Goal: Task Accomplishment & Management: Use online tool/utility

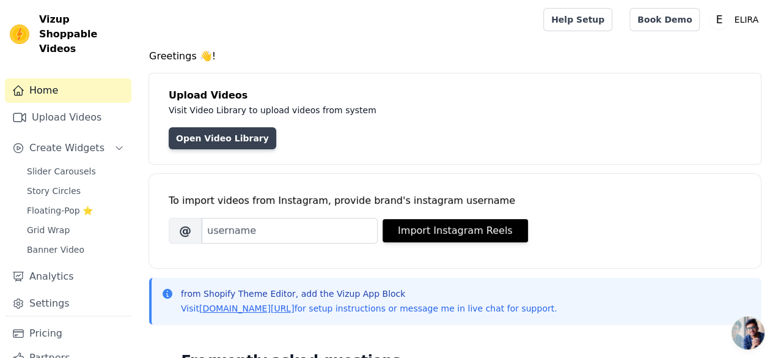
click at [242, 138] on link "Open Video Library" at bounding box center [223, 138] width 108 height 22
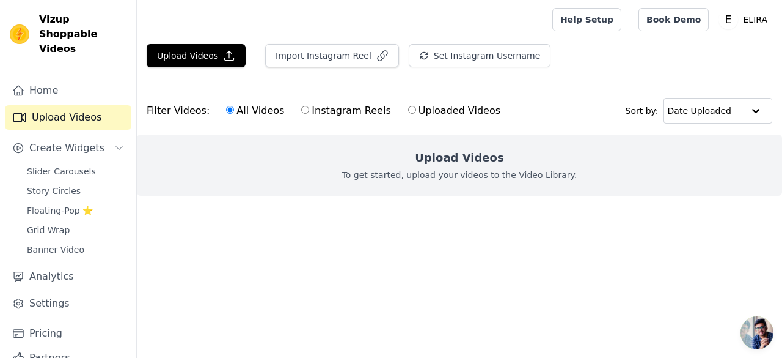
click at [434, 167] on div "Upload Videos To get started, upload your videos to the Video Library." at bounding box center [459, 164] width 645 height 61
click at [198, 61] on button "Upload Videos" at bounding box center [196, 55] width 99 height 23
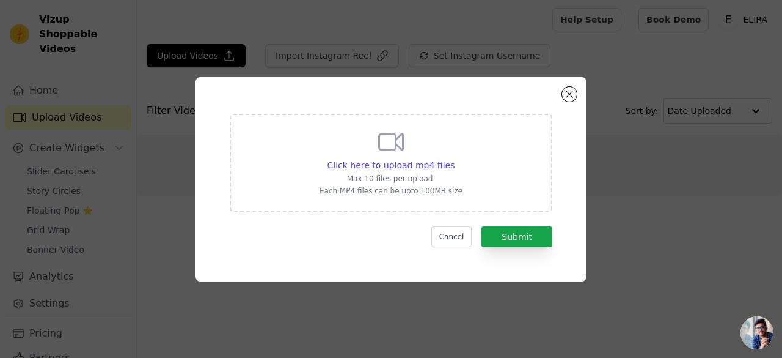
click at [366, 152] on div "Click here to upload mp4 files Max 10 files per upload. Each MP4 files can be u…" at bounding box center [391, 161] width 143 height 68
click at [454, 158] on input "Click here to upload mp4 files Max 10 files per upload. Each MP4 files can be u…" at bounding box center [454, 158] width 1 height 1
click at [395, 160] on span "Click here to upload mp4 files" at bounding box center [392, 165] width 128 height 10
click at [454, 159] on input "Click here to upload mp4 files Max 10 files per upload. Each MP4 files can be u…" at bounding box center [454, 158] width 1 height 1
type input "C:\fakepath\Untitled video - Made with Clipchamp (1).mp4"
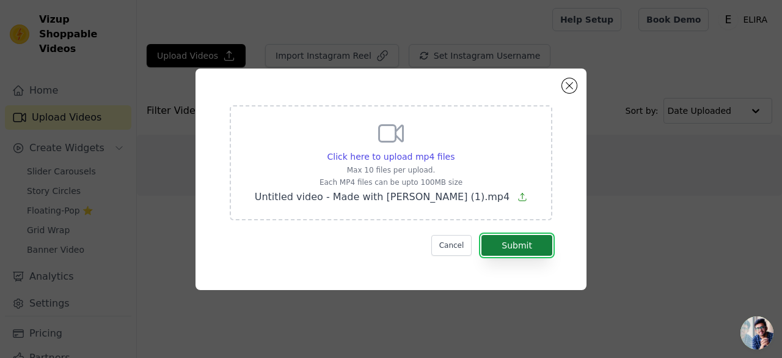
click at [511, 248] on button "Submit" at bounding box center [517, 245] width 71 height 21
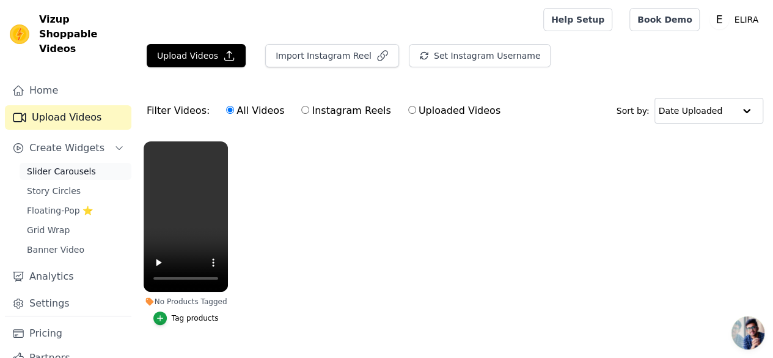
click at [50, 165] on span "Slider Carousels" at bounding box center [61, 171] width 69 height 12
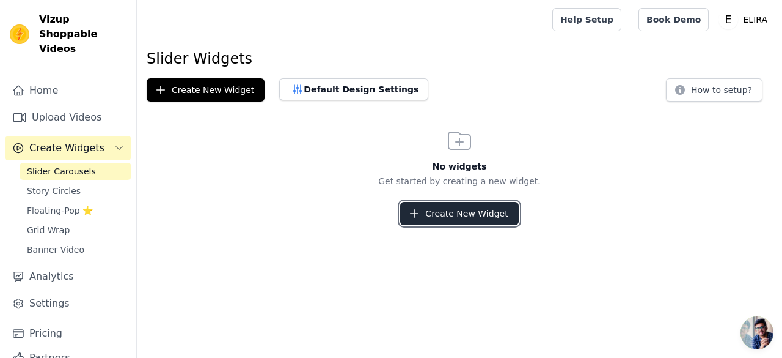
click at [434, 208] on button "Create New Widget" at bounding box center [459, 213] width 118 height 23
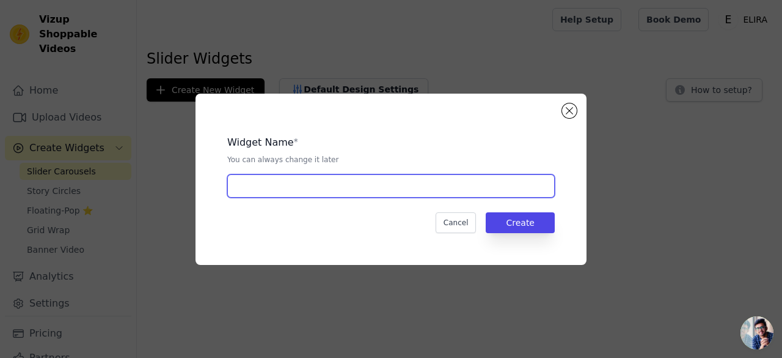
click at [351, 186] on input "text" at bounding box center [391, 185] width 328 height 23
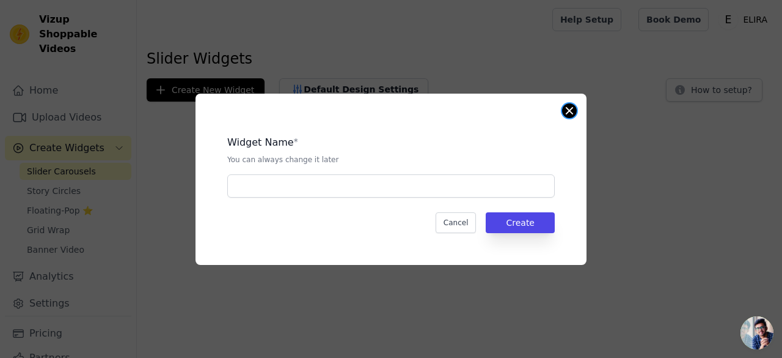
click at [571, 114] on button "Close modal" at bounding box center [569, 110] width 15 height 15
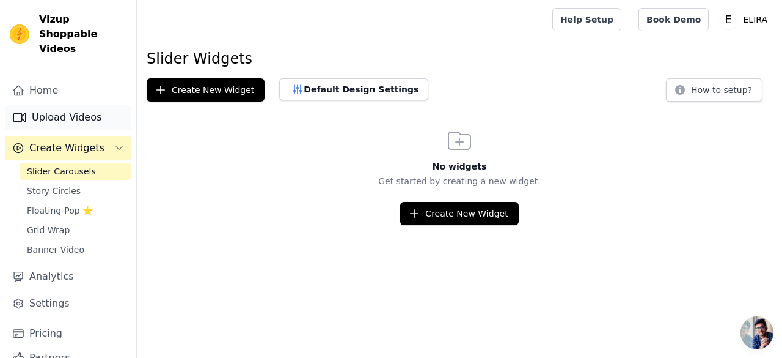
click at [46, 105] on link "Upload Videos" at bounding box center [68, 117] width 127 height 24
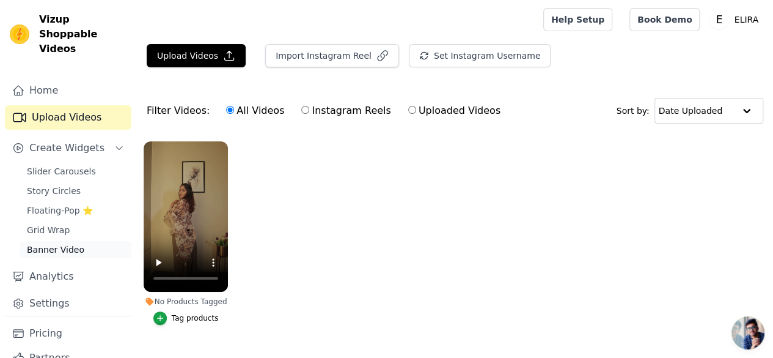
click at [62, 243] on span "Banner Video" at bounding box center [55, 249] width 57 height 12
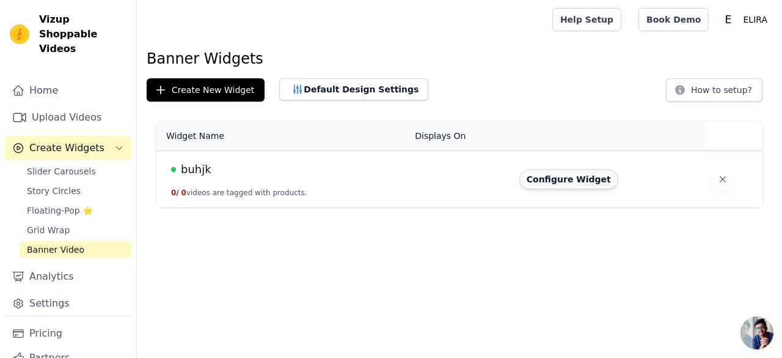
click at [534, 177] on button "Configure Widget" at bounding box center [569, 179] width 99 height 20
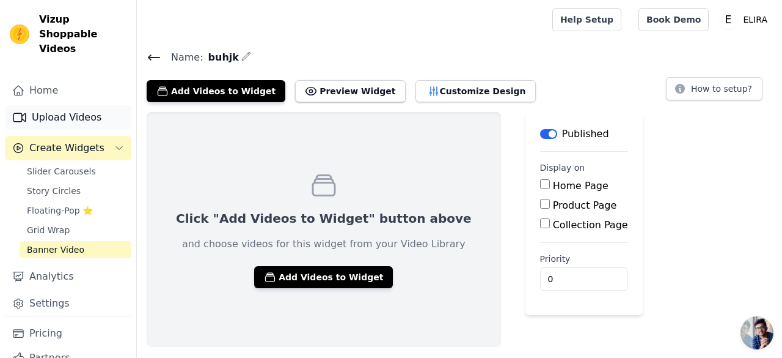
click at [75, 106] on link "Upload Videos" at bounding box center [68, 117] width 127 height 24
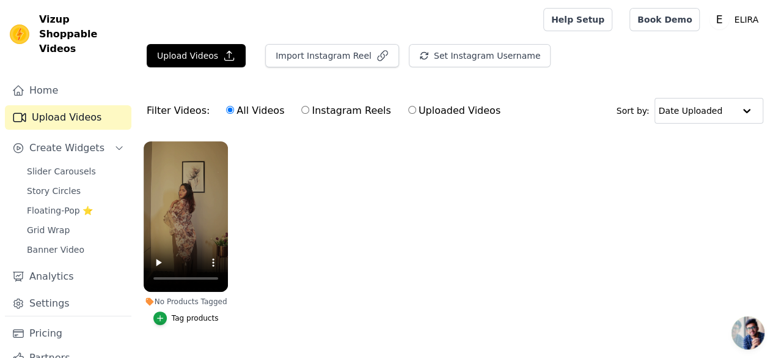
click at [197, 313] on div "Tag products" at bounding box center [195, 318] width 47 height 10
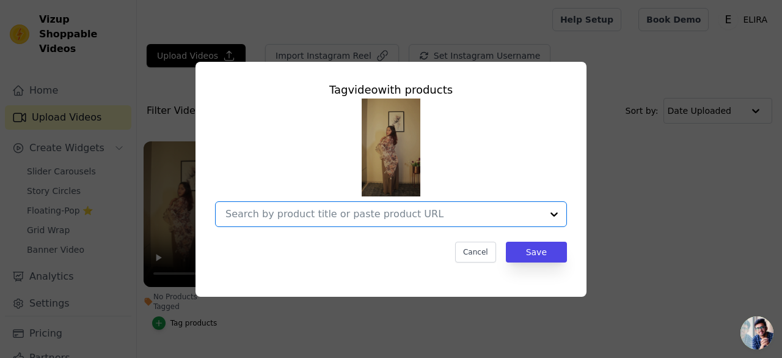
click at [409, 210] on input "No Products Tagged Tag video with products Option undefined, selected. Select i…" at bounding box center [384, 214] width 317 height 12
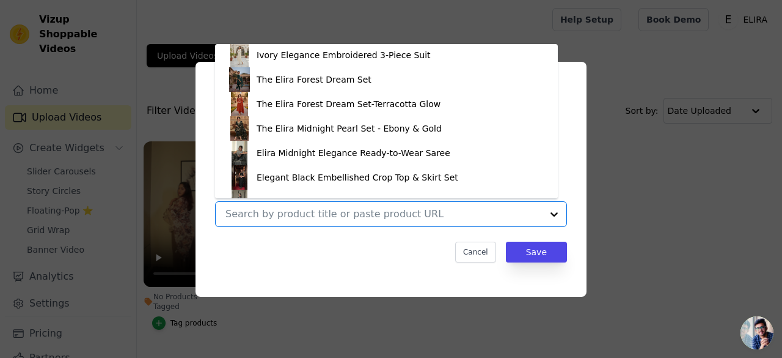
scroll to position [164, 0]
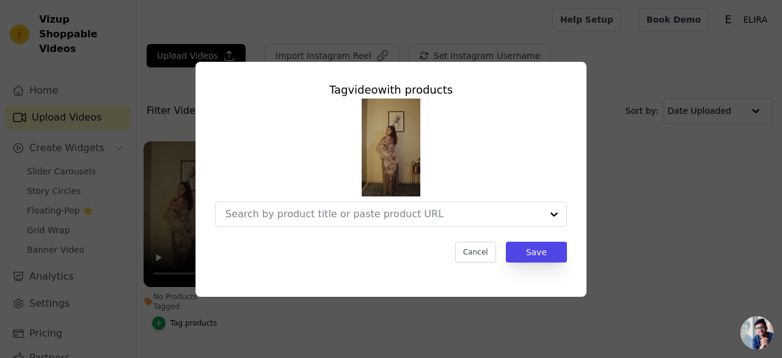
click at [625, 133] on div "Tag video with products Cancel Save" at bounding box center [391, 179] width 743 height 274
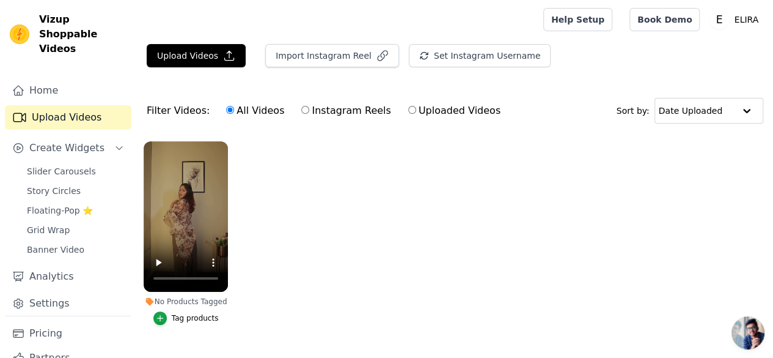
click at [281, 213] on ul "No Products Tagged Tag products" at bounding box center [455, 244] width 636 height 221
click at [408, 111] on input "Uploaded Videos" at bounding box center [412, 110] width 8 height 8
radio input "true"
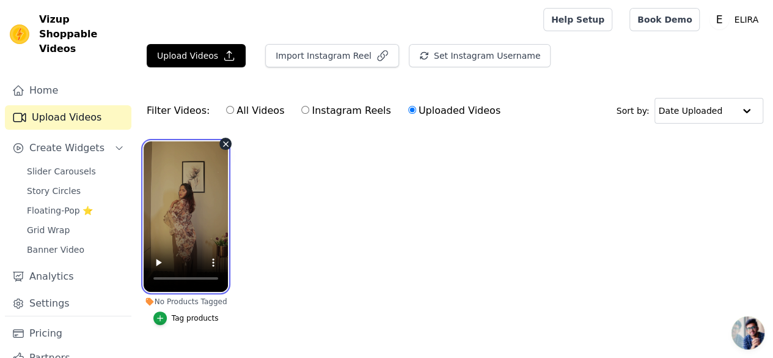
click at [191, 235] on video at bounding box center [186, 216] width 84 height 150
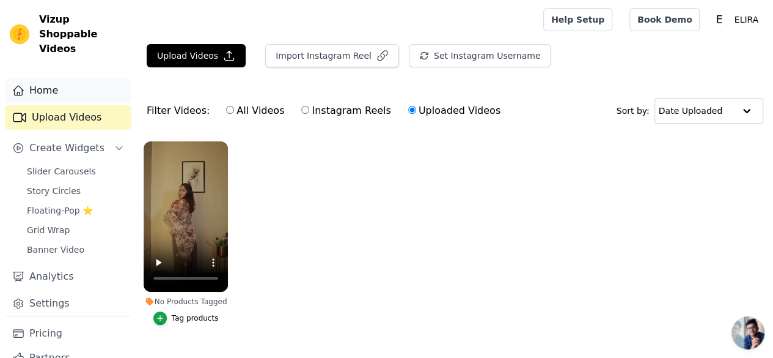
click at [87, 79] on link "Home" at bounding box center [68, 90] width 127 height 24
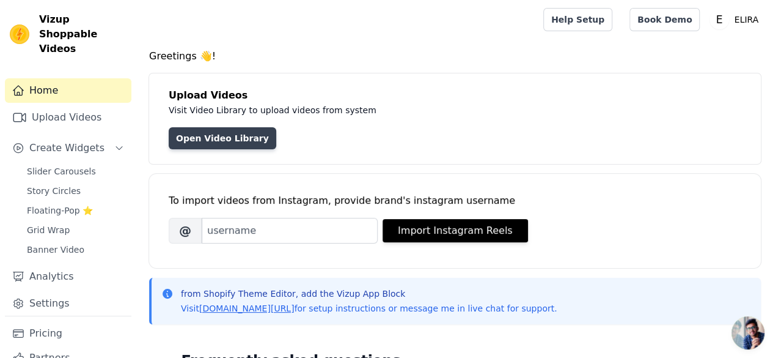
click at [230, 141] on link "Open Video Library" at bounding box center [223, 138] width 108 height 22
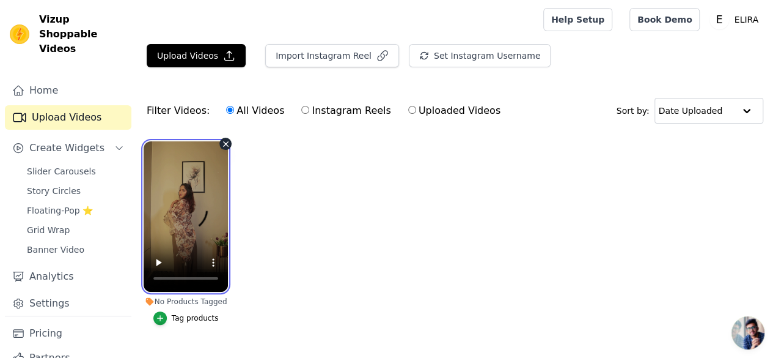
click at [202, 218] on video at bounding box center [186, 216] width 84 height 150
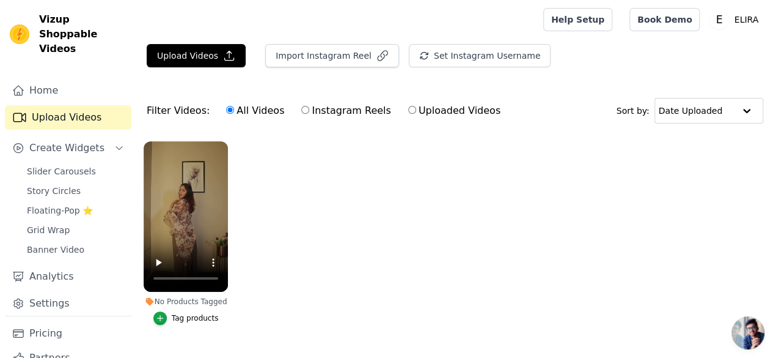
click at [304, 190] on ul "No Products Tagged Tag products" at bounding box center [455, 244] width 636 height 221
click at [31, 291] on link "Settings" at bounding box center [68, 303] width 127 height 24
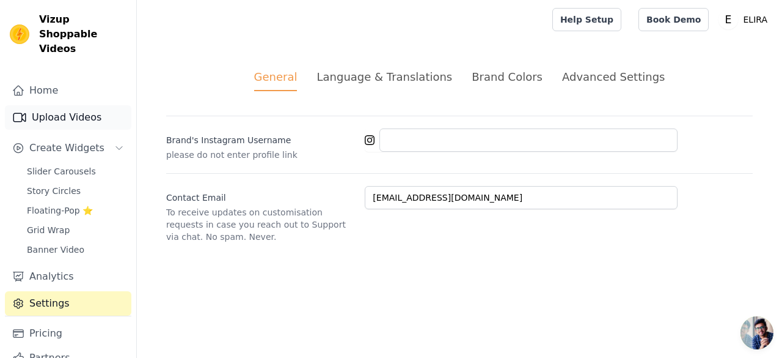
click at [29, 105] on link "Upload Videos" at bounding box center [68, 117] width 127 height 24
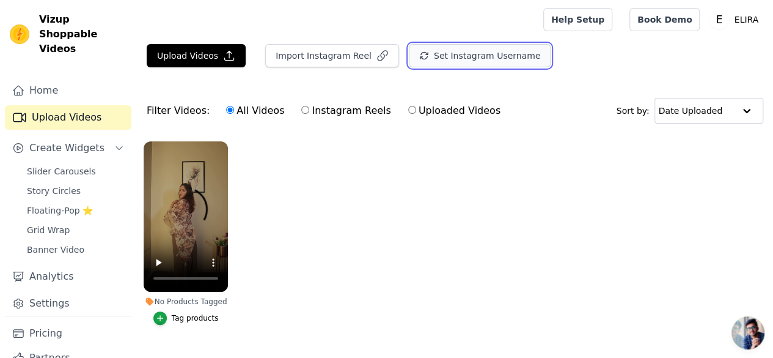
click at [449, 55] on button "Set Instagram Username" at bounding box center [480, 55] width 142 height 23
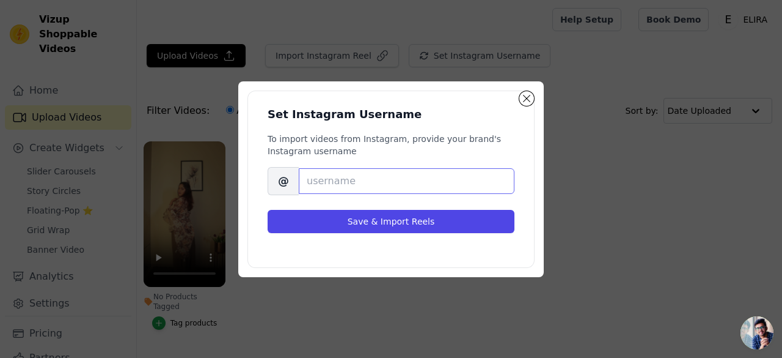
click at [386, 185] on input "Brand's Instagram Username" at bounding box center [407, 181] width 216 height 26
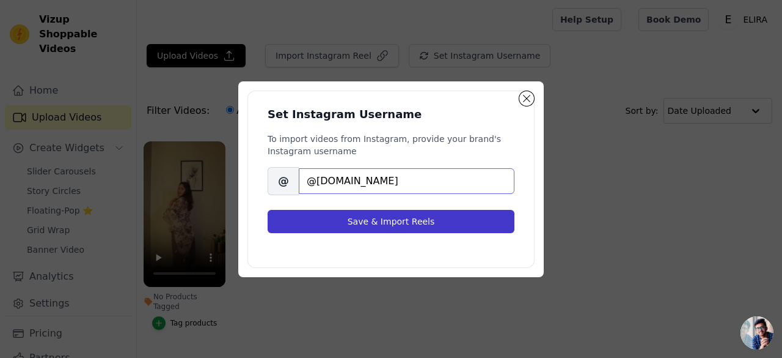
type input "@eliras.shop"
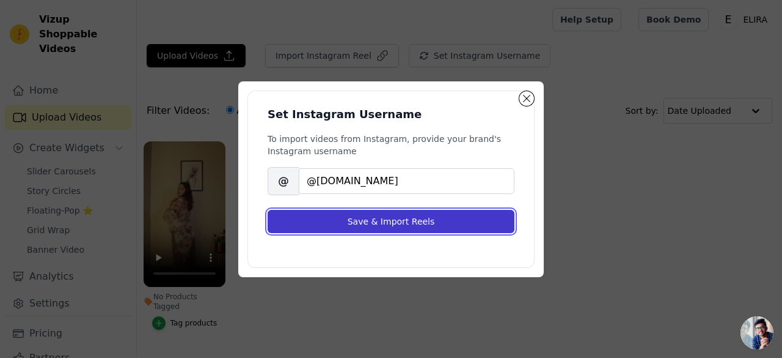
click at [395, 224] on button "Save & Import Reels" at bounding box center [391, 221] width 247 height 23
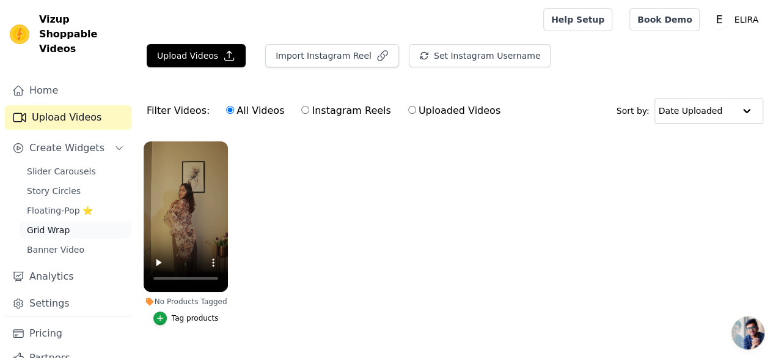
click at [52, 224] on span "Grid Wrap" at bounding box center [48, 230] width 43 height 12
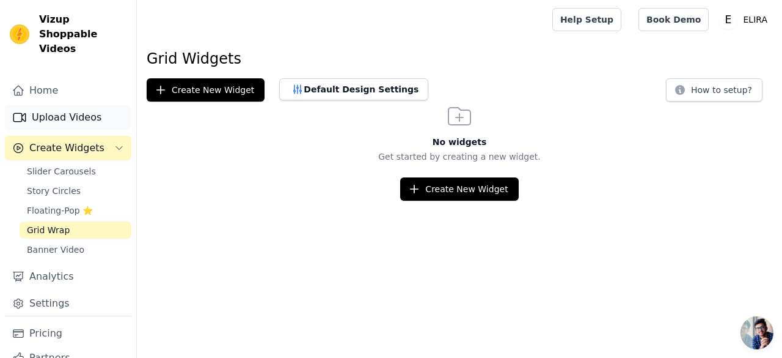
click at [53, 105] on link "Upload Videos" at bounding box center [68, 117] width 127 height 24
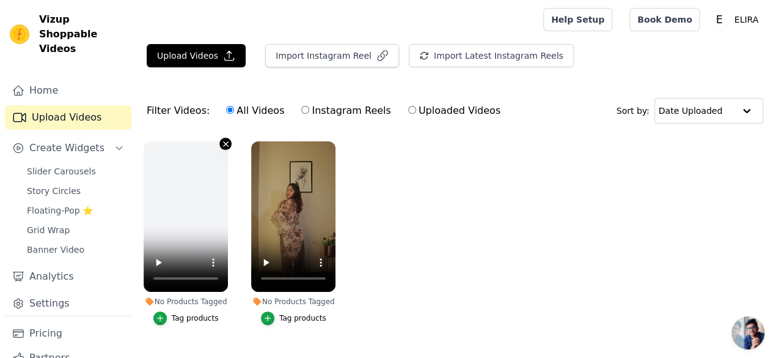
click at [221, 144] on icon "button" at bounding box center [225, 143] width 9 height 9
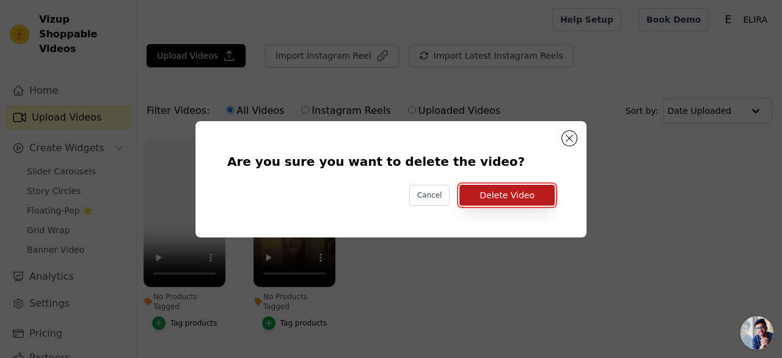
click at [519, 192] on button "Delete Video" at bounding box center [507, 195] width 95 height 21
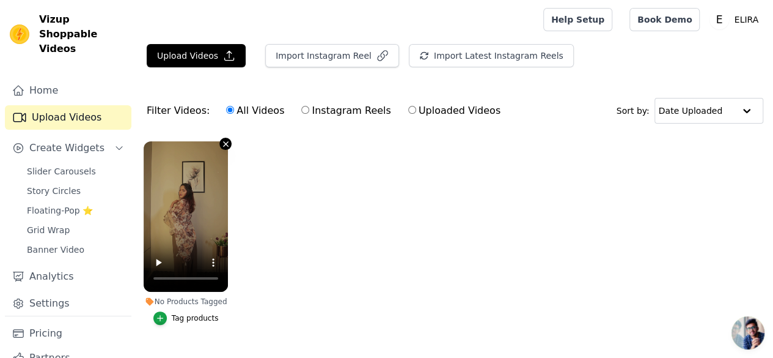
click at [221, 142] on icon "button" at bounding box center [225, 143] width 9 height 9
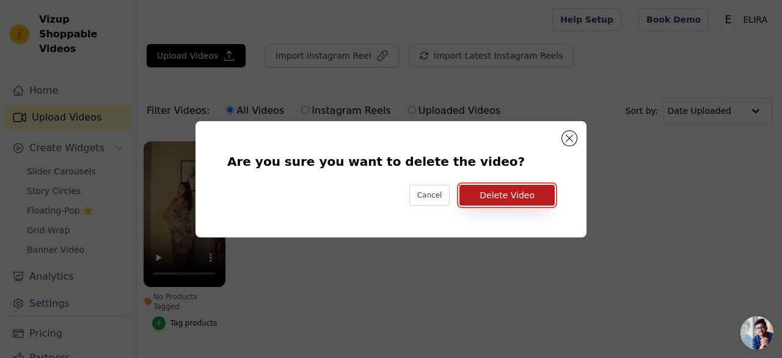
click at [490, 199] on button "Delete Video" at bounding box center [507, 195] width 95 height 21
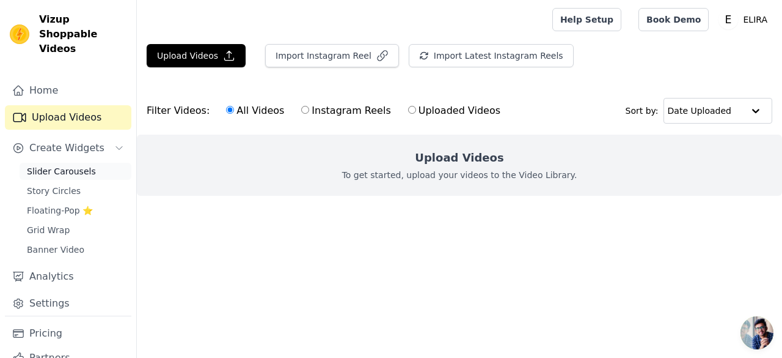
click at [78, 165] on span "Slider Carousels" at bounding box center [61, 171] width 69 height 12
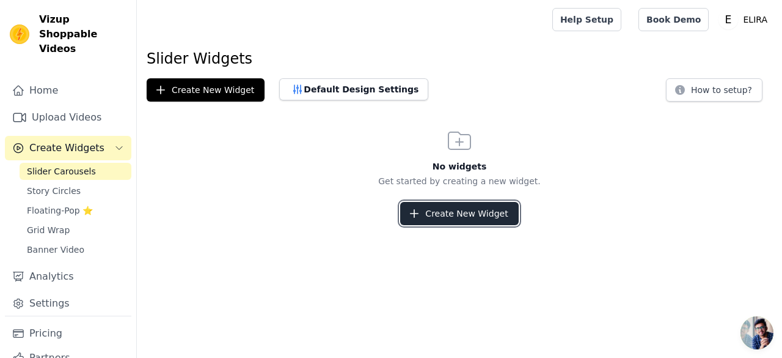
click at [432, 208] on button "Create New Widget" at bounding box center [459, 213] width 118 height 23
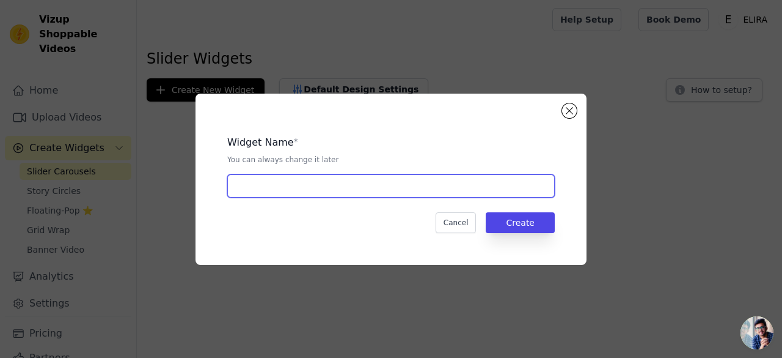
click at [329, 182] on input "text" at bounding box center [391, 185] width 328 height 23
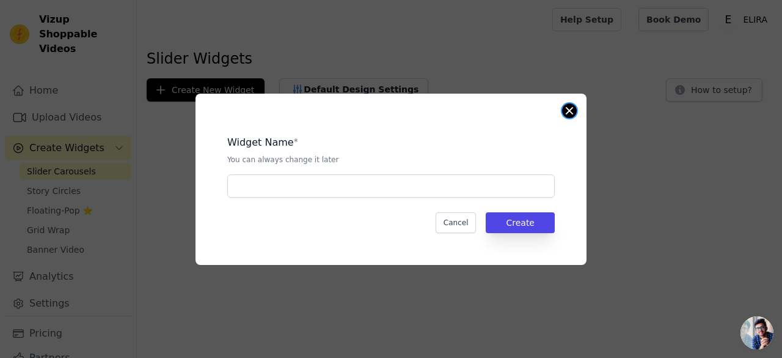
click at [573, 105] on div "Widget Name * You can always change it later Cancel Create" at bounding box center [391, 179] width 391 height 171
click at [568, 109] on button "Close modal" at bounding box center [569, 110] width 15 height 15
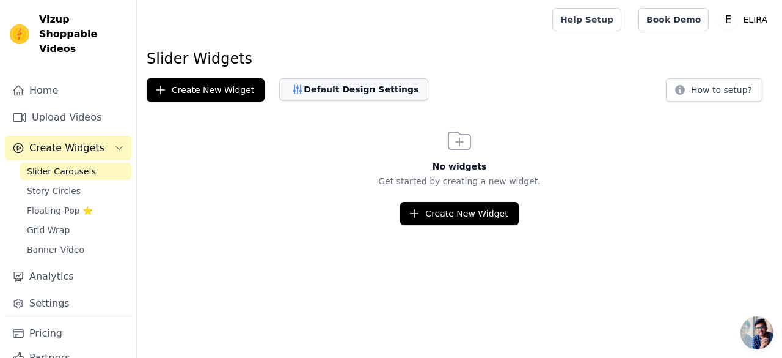
click at [345, 83] on button "Default Design Settings" at bounding box center [353, 89] width 149 height 22
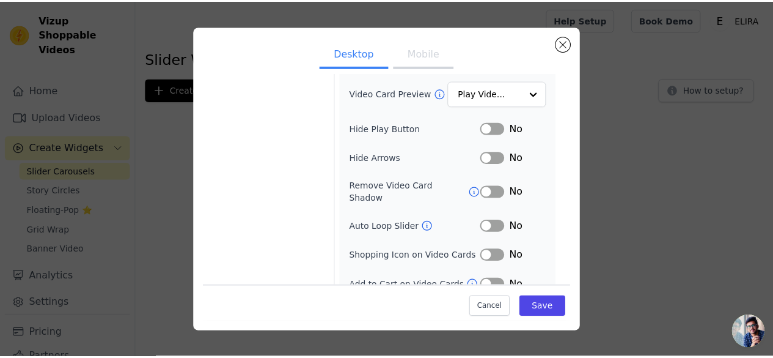
scroll to position [190, 0]
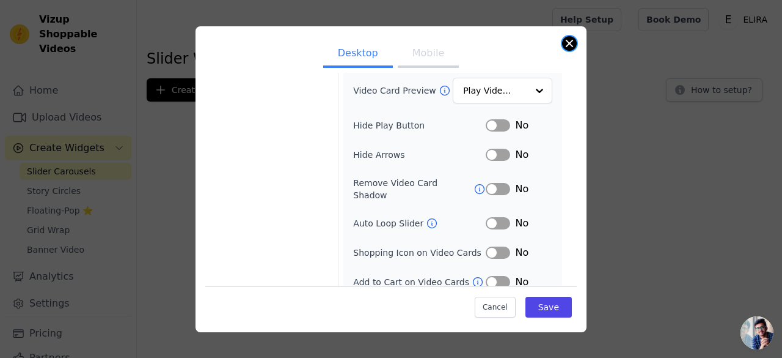
click at [571, 44] on button "Close modal" at bounding box center [569, 43] width 15 height 15
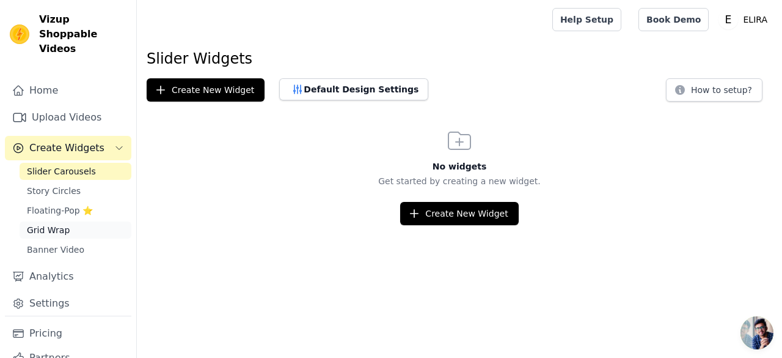
click at [49, 224] on span "Grid Wrap" at bounding box center [48, 230] width 43 height 12
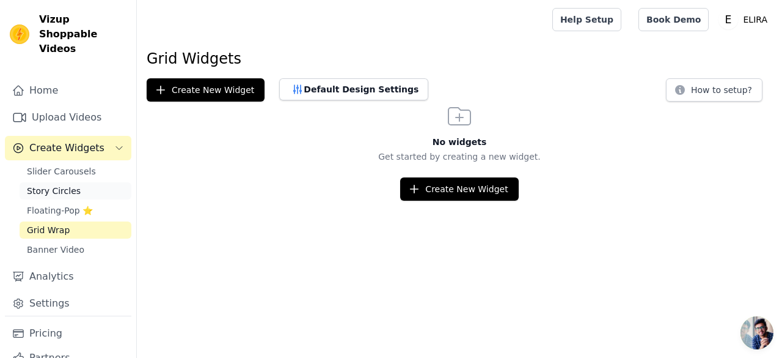
click at [60, 167] on div "Slider Carousels Story Circles Floating-Pop ⭐ Grid Wrap Banner Video" at bounding box center [76, 210] width 112 height 95
click at [69, 105] on link "Upload Videos" at bounding box center [68, 117] width 127 height 24
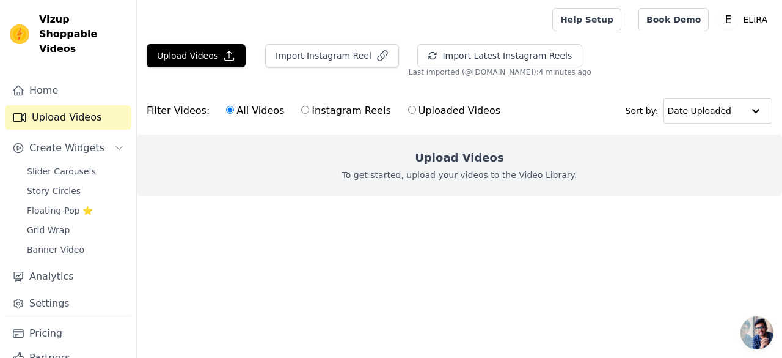
click at [384, 180] on div "Upload Videos To get started, upload your videos to the Video Library." at bounding box center [459, 164] width 645 height 61
click at [196, 48] on button "Upload Videos" at bounding box center [196, 55] width 99 height 23
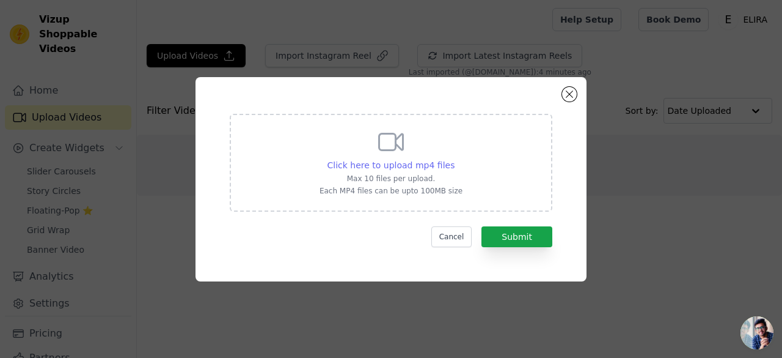
click at [406, 162] on span "Click here to upload mp4 files" at bounding box center [392, 165] width 128 height 10
click at [454, 159] on input "Click here to upload mp4 files Max 10 files per upload. Each MP4 files can be u…" at bounding box center [454, 158] width 1 height 1
type input "C:\fakepath\Untitled video - Made with Clipchamp (2).mp4"
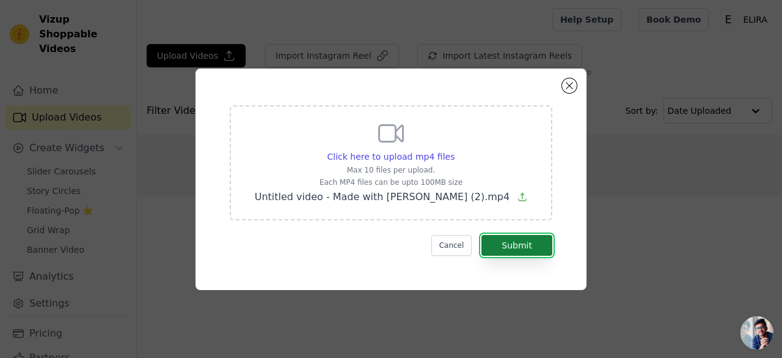
click at [498, 244] on button "Submit" at bounding box center [517, 245] width 71 height 21
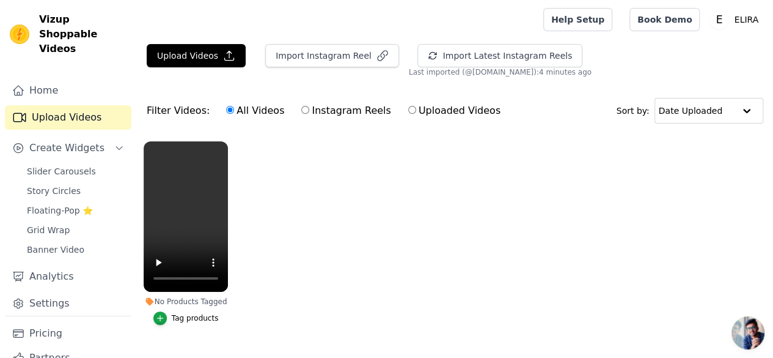
click at [202, 313] on div "Tag products" at bounding box center [195, 318] width 47 height 10
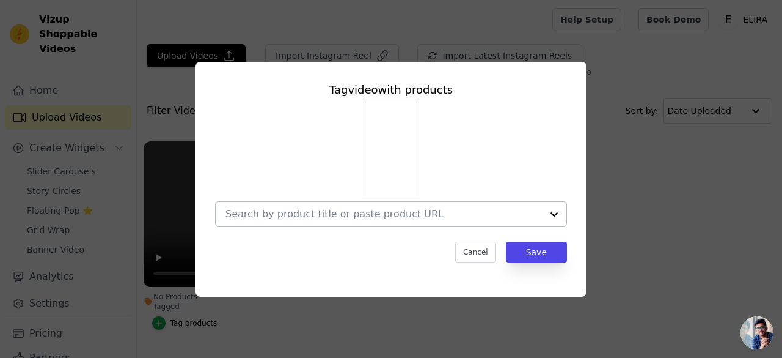
click at [271, 216] on input "No Products Tagged Tag video with products Cancel Save Tag products" at bounding box center [384, 214] width 317 height 12
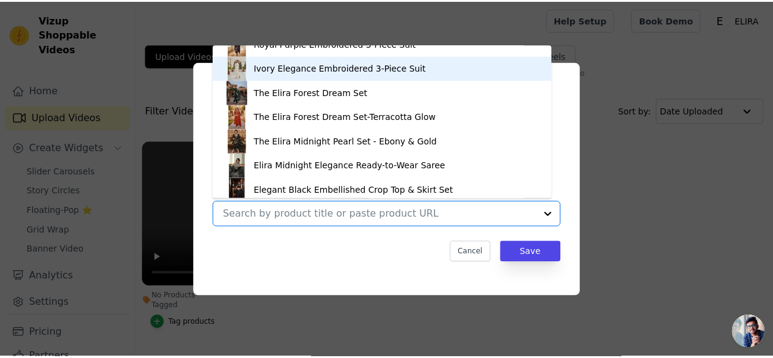
scroll to position [164, 0]
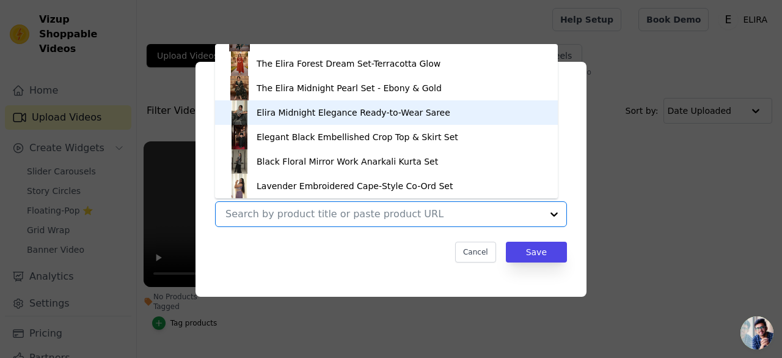
click at [308, 102] on div "Elira Midnight Elegance Ready-to-Wear Saree" at bounding box center [386, 112] width 318 height 24
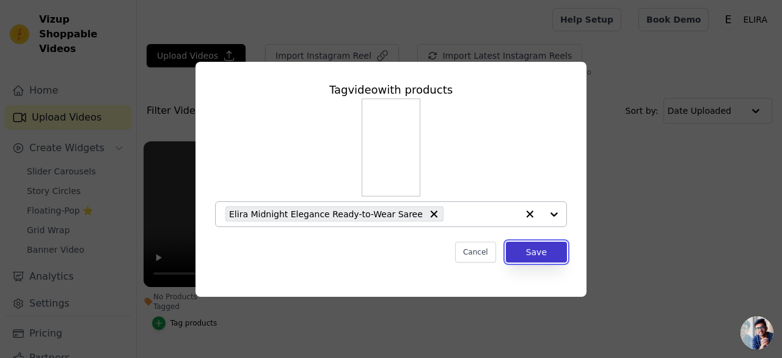
click at [539, 254] on button "Save" at bounding box center [536, 251] width 61 height 21
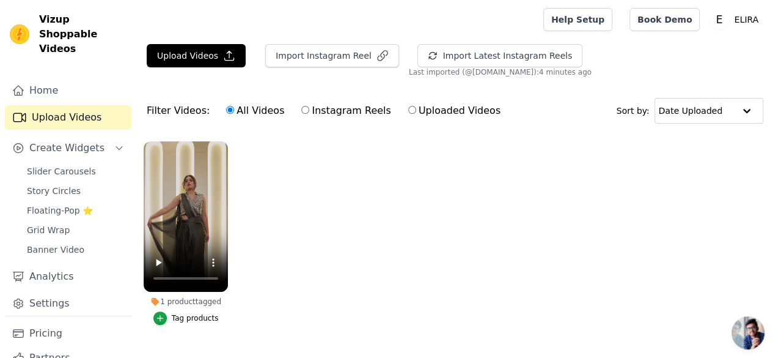
click at [291, 242] on ul "1 product tagged Tag products" at bounding box center [455, 244] width 636 height 221
click at [54, 291] on link "Settings" at bounding box center [68, 303] width 127 height 24
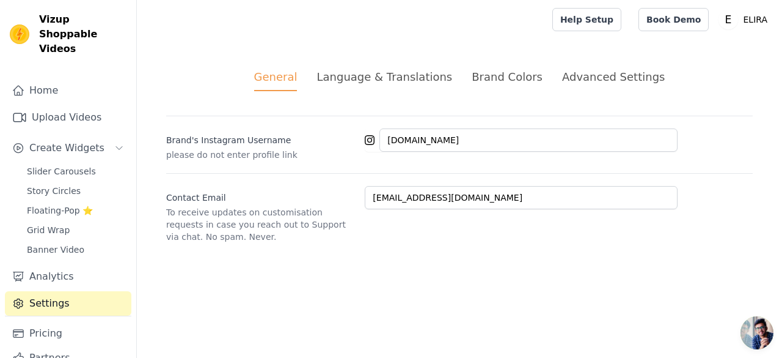
click at [392, 76] on div "Language & Translations" at bounding box center [385, 76] width 136 height 17
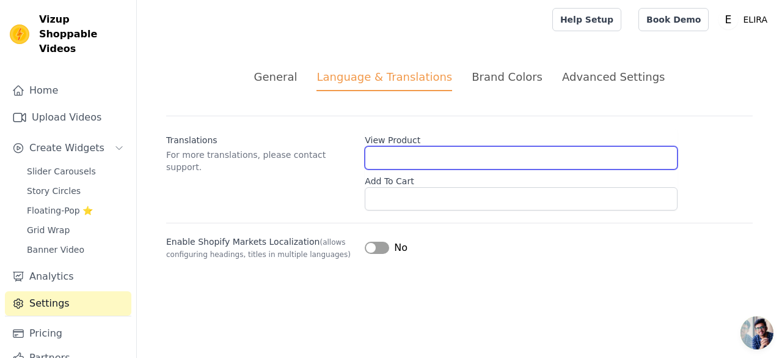
click at [405, 161] on input "View Product" at bounding box center [521, 157] width 313 height 23
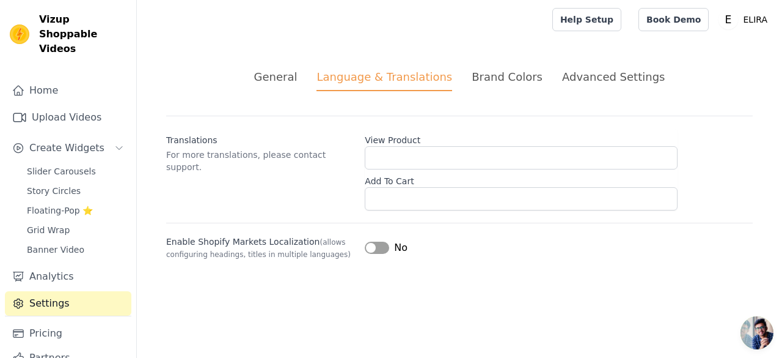
click at [385, 244] on button "Label" at bounding box center [377, 247] width 24 height 12
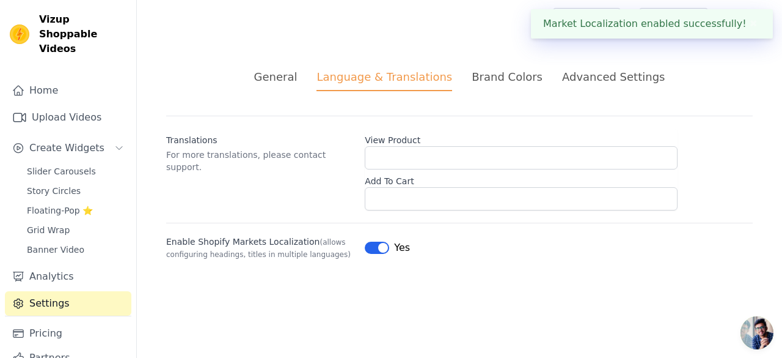
click at [371, 246] on button "Label" at bounding box center [377, 247] width 24 height 12
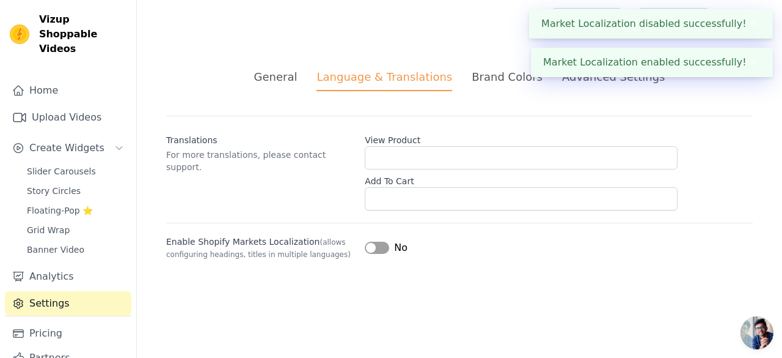
click at [371, 246] on button "Label" at bounding box center [377, 247] width 24 height 12
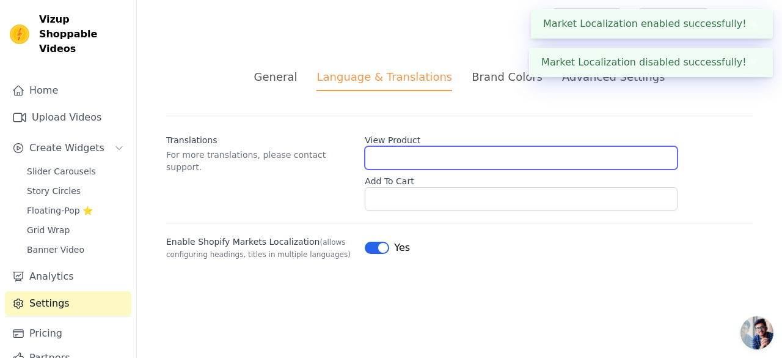
click at [394, 166] on input "View Product" at bounding box center [521, 157] width 313 height 23
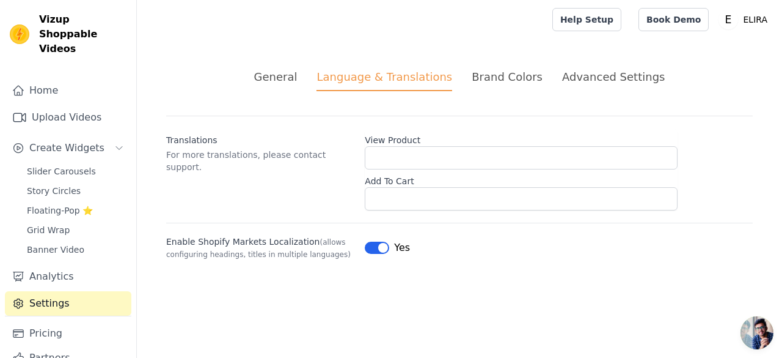
click at [499, 83] on div "Brand Colors" at bounding box center [507, 76] width 71 height 17
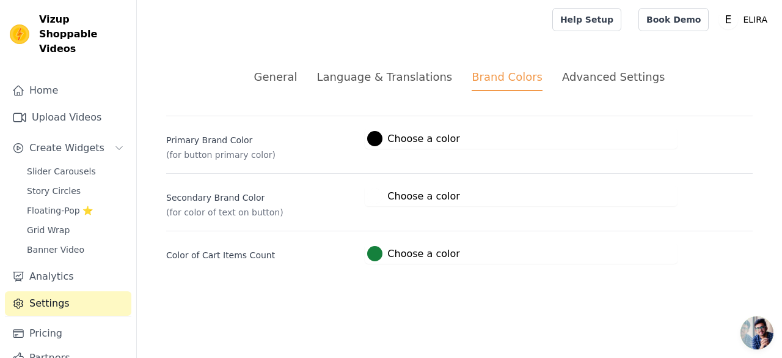
click at [583, 72] on div "Advanced Settings" at bounding box center [613, 76] width 103 height 17
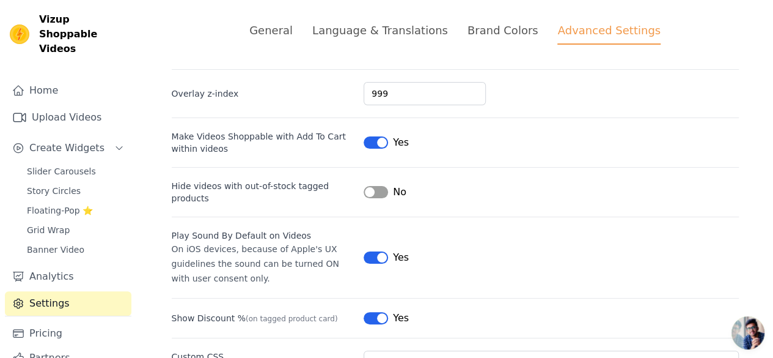
scroll to position [47, 0]
click at [371, 190] on button "Label" at bounding box center [376, 191] width 24 height 12
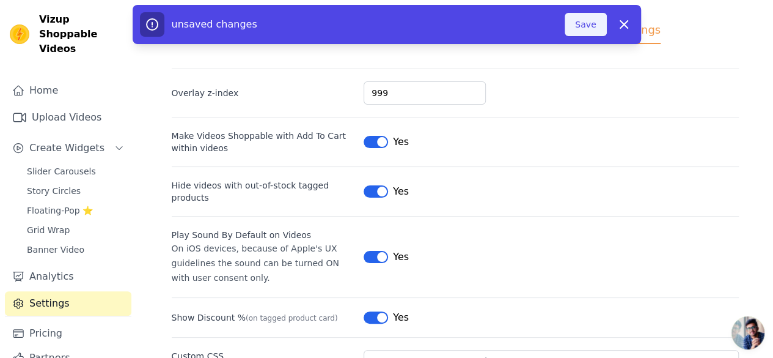
click at [581, 29] on button "Save" at bounding box center [586, 24] width 42 height 23
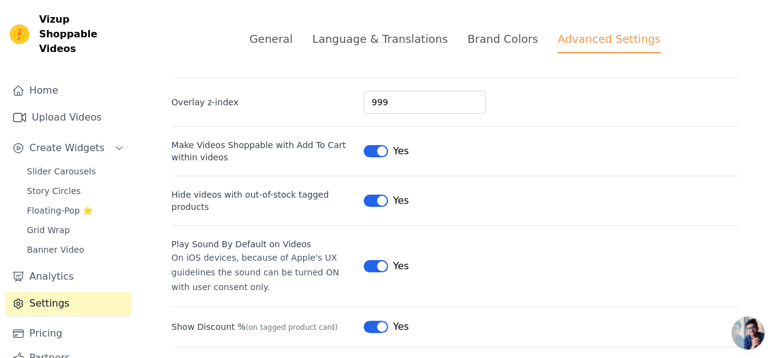
scroll to position [0, 0]
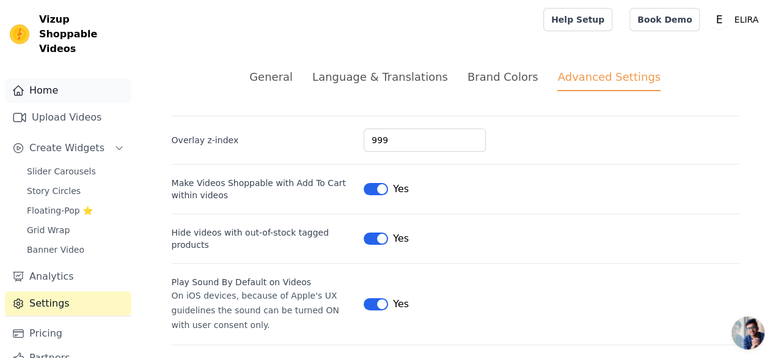
click at [52, 78] on link "Home" at bounding box center [68, 90] width 127 height 24
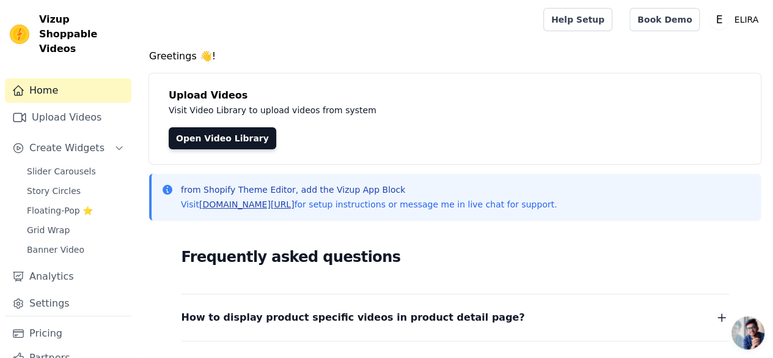
click at [226, 206] on link "vizupcommerce.com/docs" at bounding box center [246, 204] width 95 height 10
click at [238, 209] on link "vizupcommerce.com/docs" at bounding box center [246, 204] width 95 height 10
click at [67, 165] on span "Slider Carousels" at bounding box center [61, 171] width 69 height 12
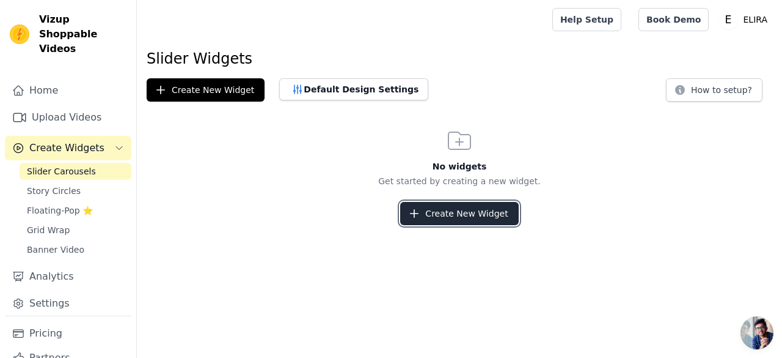
click at [480, 216] on button "Create New Widget" at bounding box center [459, 213] width 118 height 23
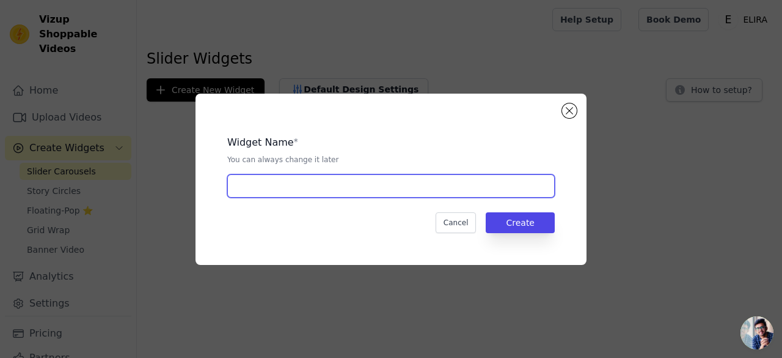
click at [365, 186] on input "text" at bounding box center [391, 185] width 328 height 23
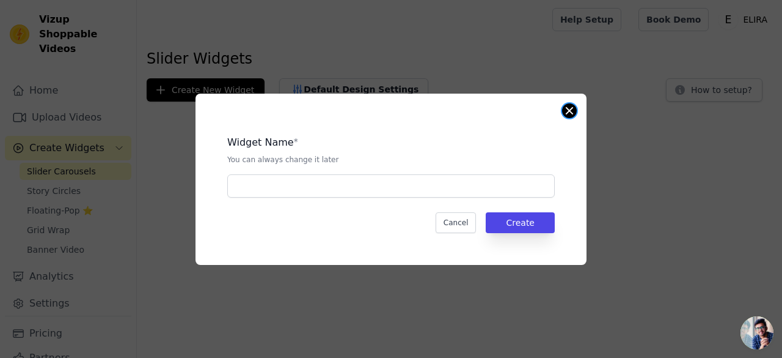
click at [567, 109] on button "Close modal" at bounding box center [569, 110] width 15 height 15
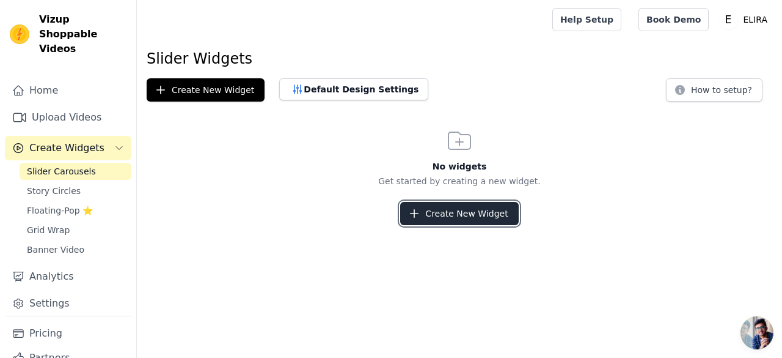
click at [454, 215] on button "Create New Widget" at bounding box center [459, 213] width 118 height 23
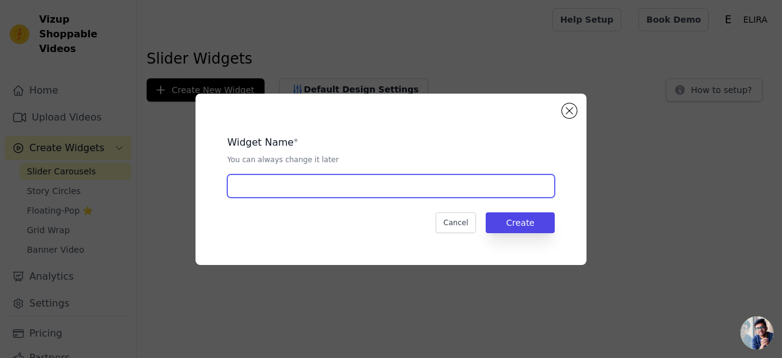
click at [347, 186] on input "text" at bounding box center [391, 185] width 328 height 23
type input "slider"
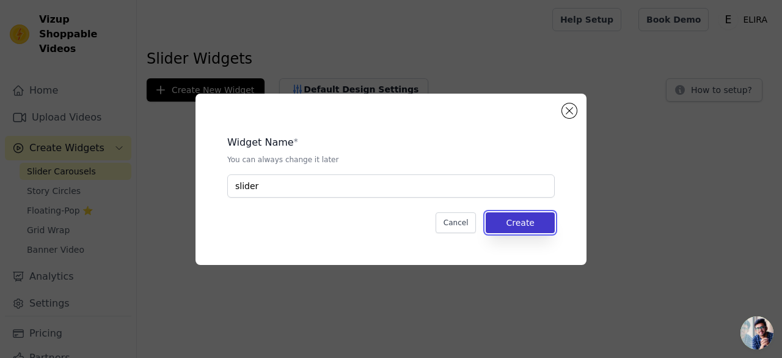
click at [510, 222] on button "Create" at bounding box center [520, 222] width 69 height 21
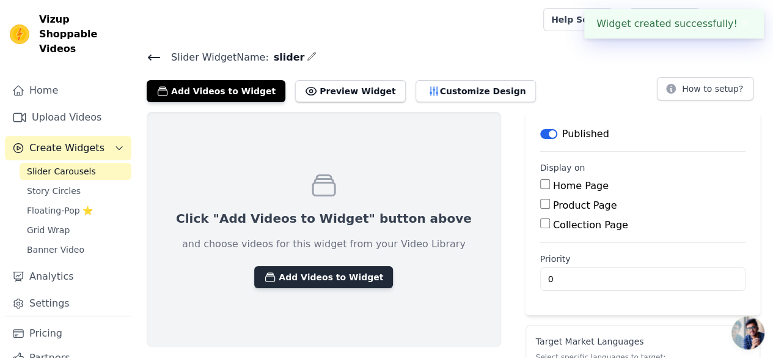
click at [336, 274] on button "Add Videos to Widget" at bounding box center [323, 277] width 139 height 22
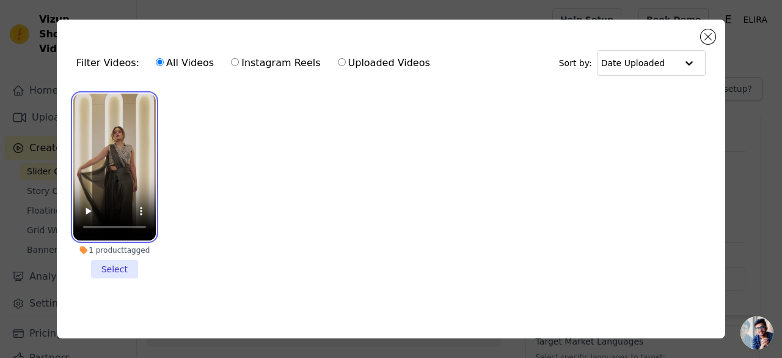
click at [114, 184] on video at bounding box center [114, 167] width 83 height 147
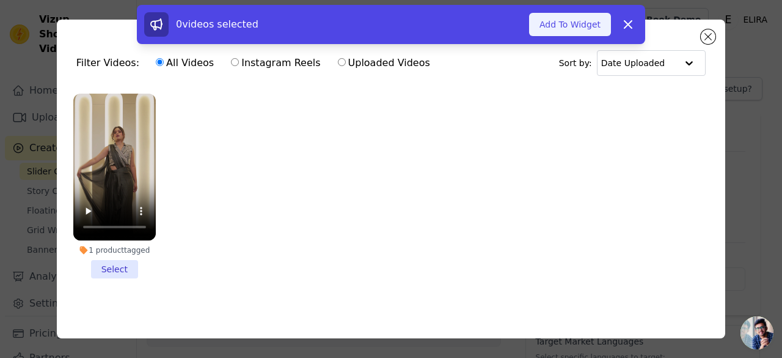
click at [580, 20] on button "Add To Widget" at bounding box center [570, 24] width 82 height 23
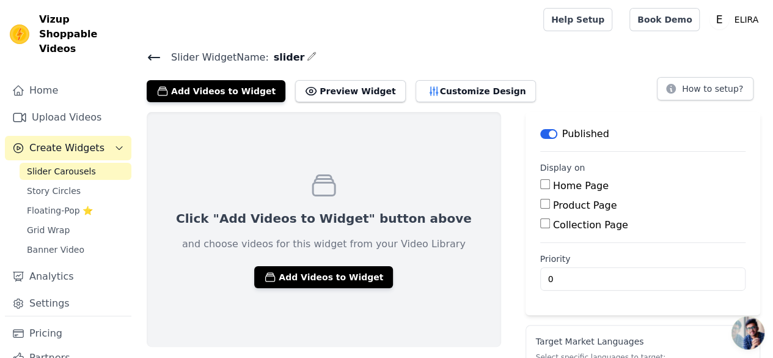
click at [540, 185] on input "Home Page" at bounding box center [545, 184] width 10 height 10
checkbox input "true"
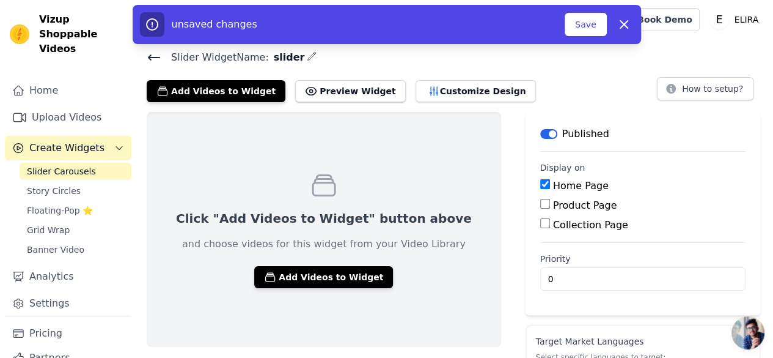
click at [540, 204] on input "Product Page" at bounding box center [545, 204] width 10 height 10
checkbox input "true"
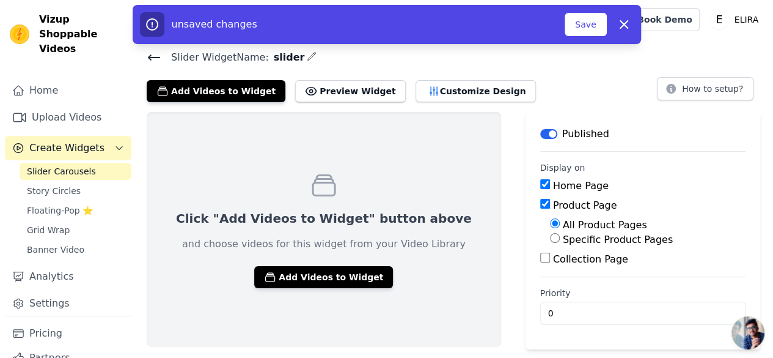
click at [540, 259] on input "Collection Page" at bounding box center [545, 257] width 10 height 10
checkbox input "true"
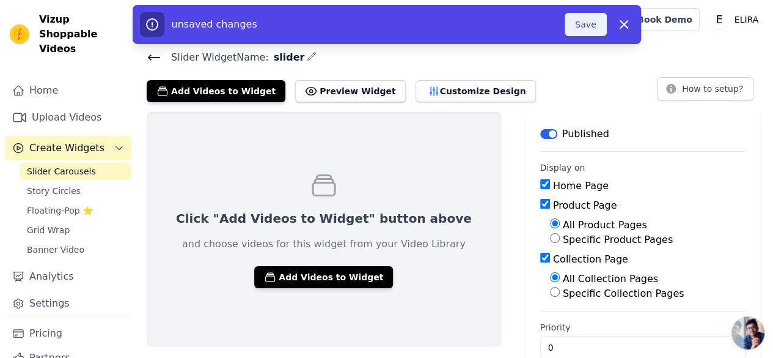
click at [587, 23] on button "Save" at bounding box center [586, 24] width 42 height 23
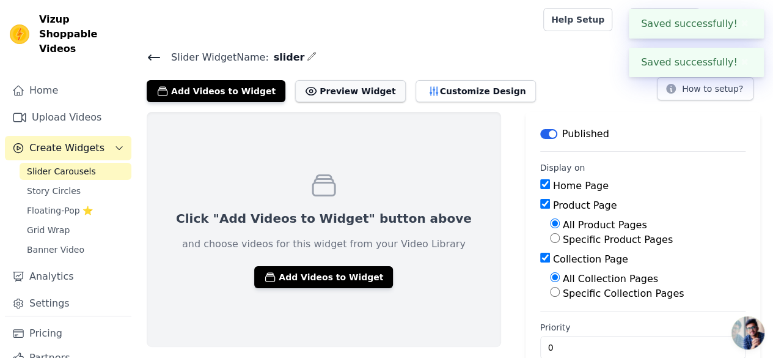
click at [312, 95] on button "Preview Widget" at bounding box center [350, 91] width 110 height 22
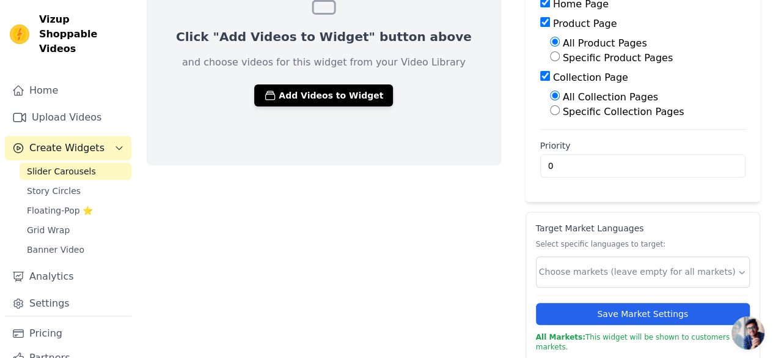
scroll to position [183, 0]
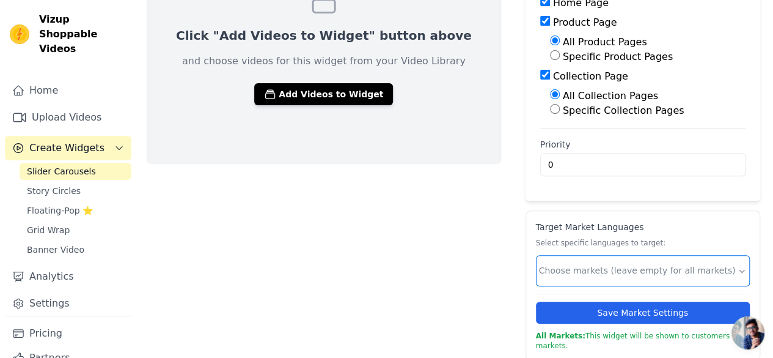
click at [539, 268] on input "text" at bounding box center [638, 270] width 198 height 13
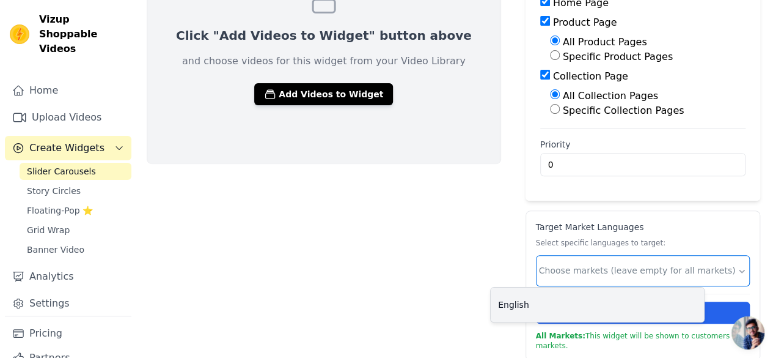
click at [517, 305] on div "English" at bounding box center [597, 304] width 213 height 34
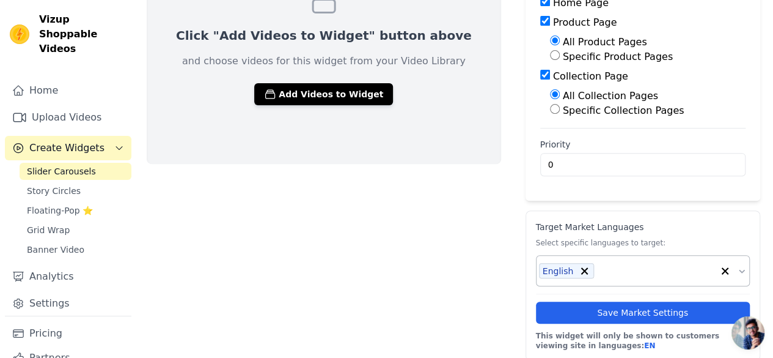
click at [434, 270] on div "Click "Add Videos to Widget" button above and choose videos for this widget fro…" at bounding box center [324, 145] width 355 height 432
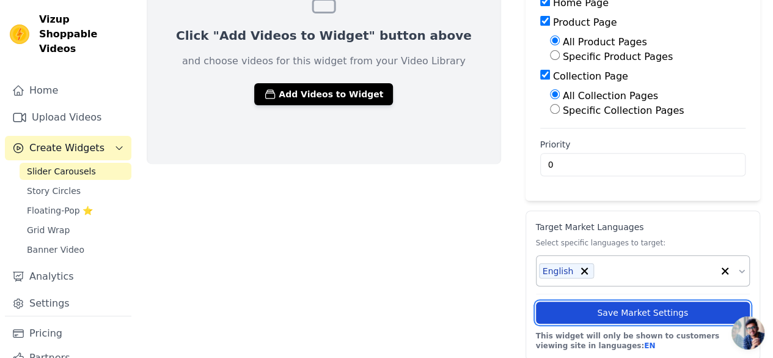
click at [559, 315] on button "Save Market Settings" at bounding box center [643, 312] width 214 height 22
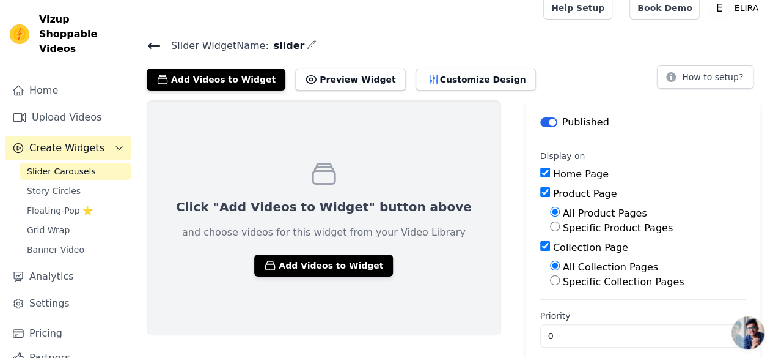
scroll to position [9, 0]
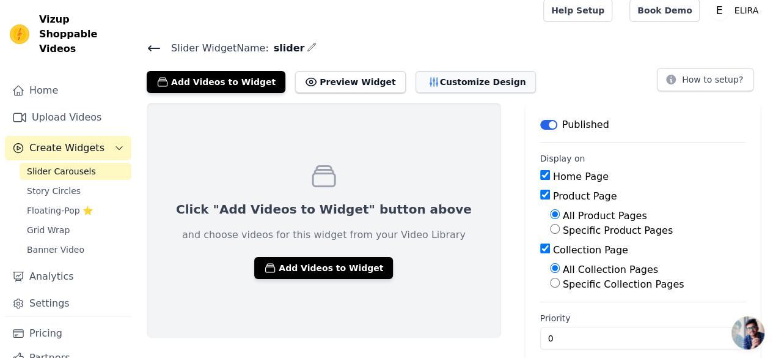
click at [441, 75] on button "Customize Design" at bounding box center [476, 82] width 120 height 22
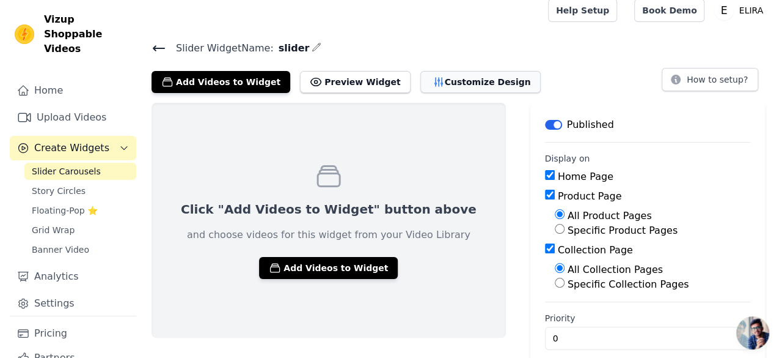
scroll to position [0, 0]
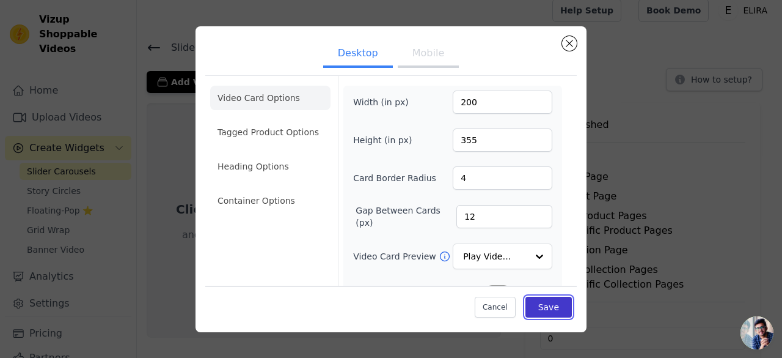
click at [527, 309] on button "Save" at bounding box center [549, 306] width 46 height 21
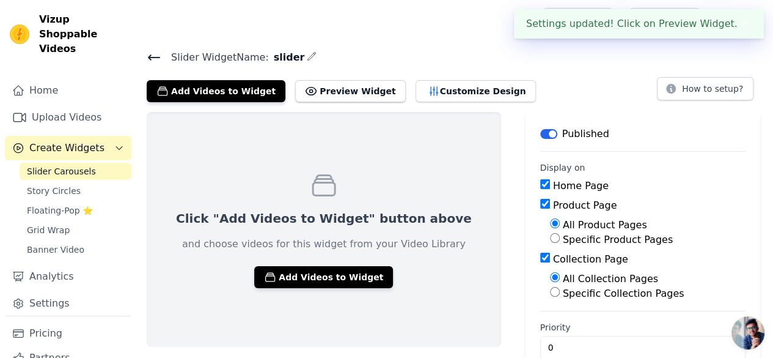
click at [742, 23] on button "✖" at bounding box center [745, 24] width 14 height 15
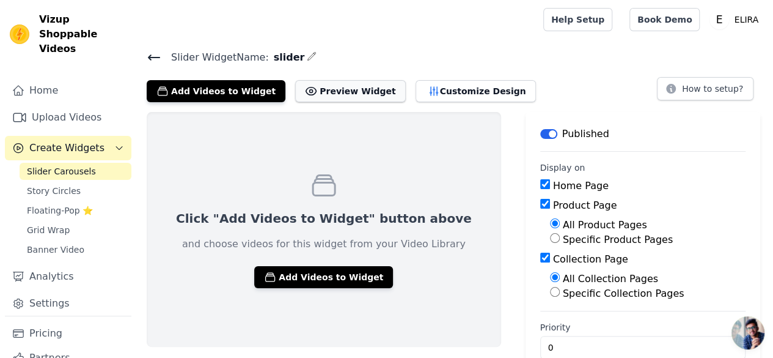
click at [329, 83] on button "Preview Widget" at bounding box center [350, 91] width 110 height 22
click at [80, 165] on span "Slider Carousels" at bounding box center [61, 171] width 69 height 12
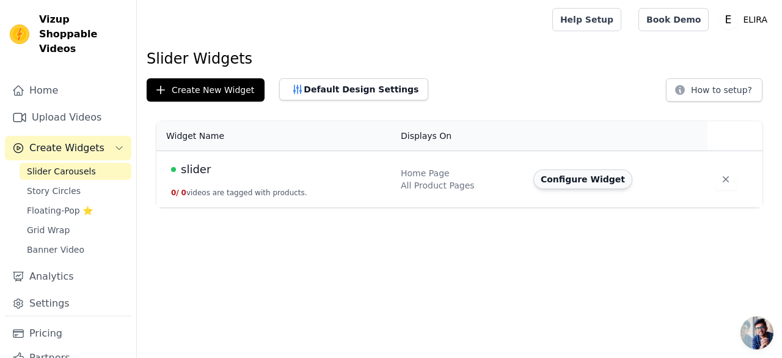
click at [588, 182] on button "Configure Widget" at bounding box center [583, 179] width 99 height 20
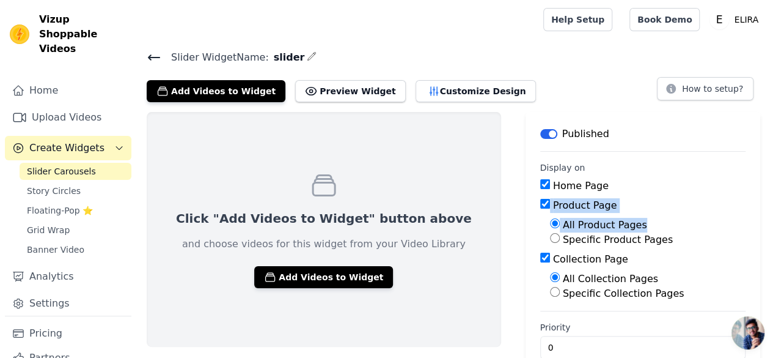
drag, startPoint x: 588, startPoint y: 182, endPoint x: 694, endPoint y: 217, distance: 111.5
click at [694, 217] on div "Home Page Product Page All Product Pages Specific Product Pages Collection Page…" at bounding box center [642, 239] width 205 height 122
click at [694, 218] on div "All Product Pages" at bounding box center [648, 225] width 196 height 15
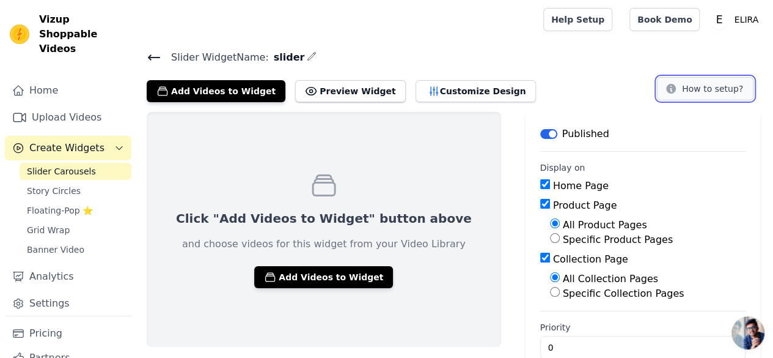
click at [689, 85] on button "How to setup?" at bounding box center [705, 88] width 97 height 23
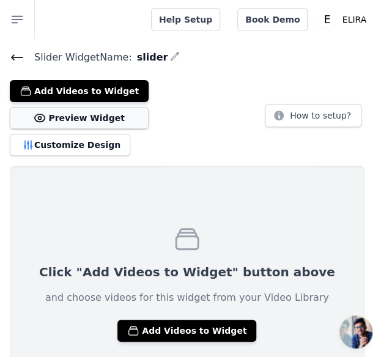
click at [97, 116] on button "Preview Widget" at bounding box center [79, 118] width 139 height 22
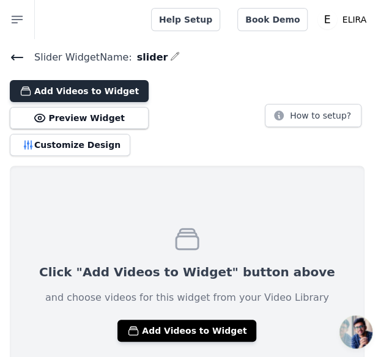
click at [84, 93] on button "Add Videos to Widget" at bounding box center [79, 91] width 139 height 22
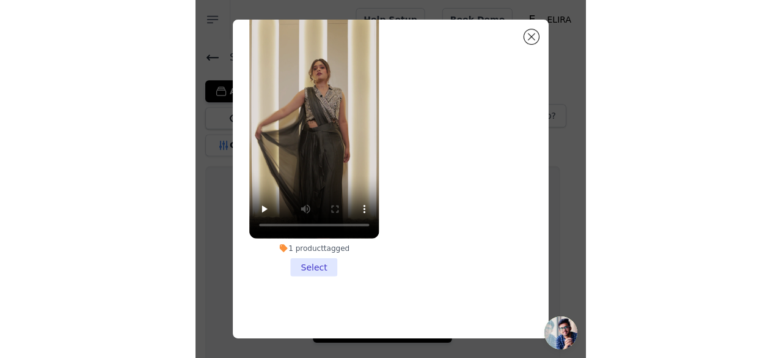
scroll to position [126, 0]
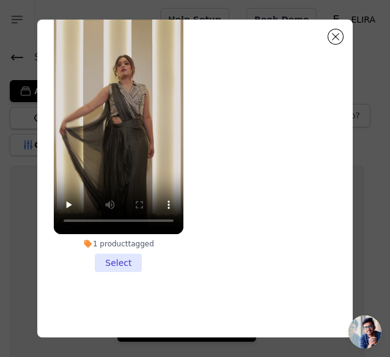
click at [116, 249] on li "1 product tagged Select" at bounding box center [119, 138] width 130 height 268
click at [0, 0] on input "1 product tagged Select" at bounding box center [0, 0] width 0 height 0
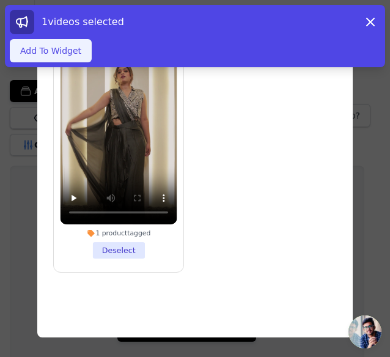
click at [57, 51] on button "Add To Widget" at bounding box center [51, 50] width 82 height 23
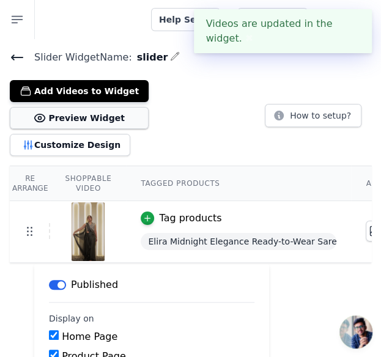
click at [98, 117] on button "Preview Widget" at bounding box center [79, 118] width 139 height 22
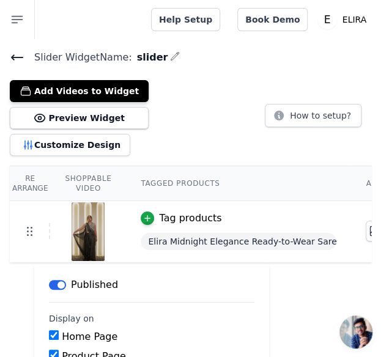
click at [21, 53] on icon at bounding box center [17, 57] width 15 height 15
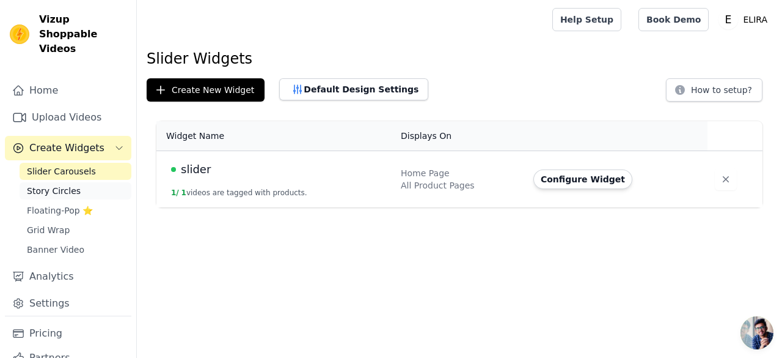
click at [53, 185] on span "Story Circles" at bounding box center [54, 191] width 54 height 12
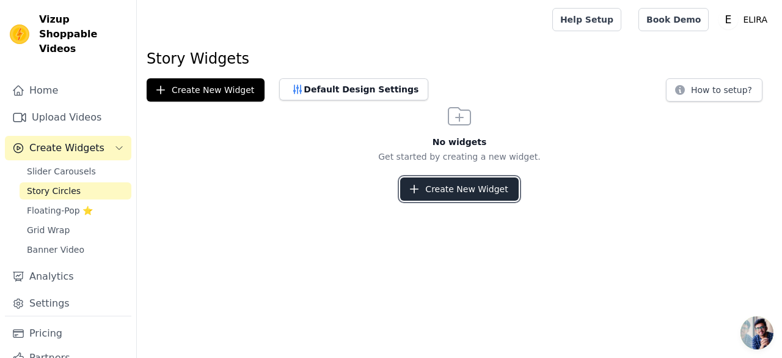
click at [440, 199] on button "Create New Widget" at bounding box center [459, 188] width 118 height 23
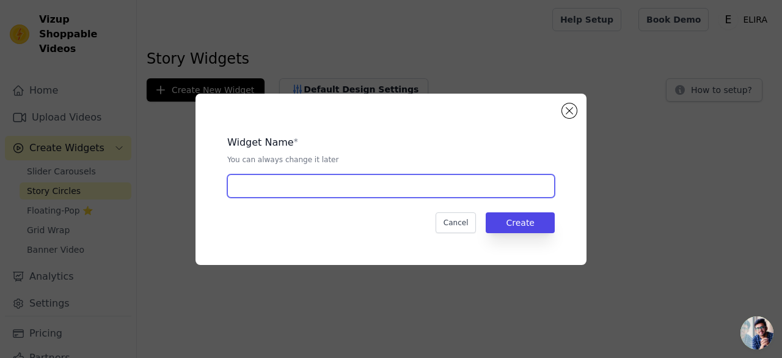
click at [351, 188] on input "text" at bounding box center [391, 185] width 328 height 23
type input "story"
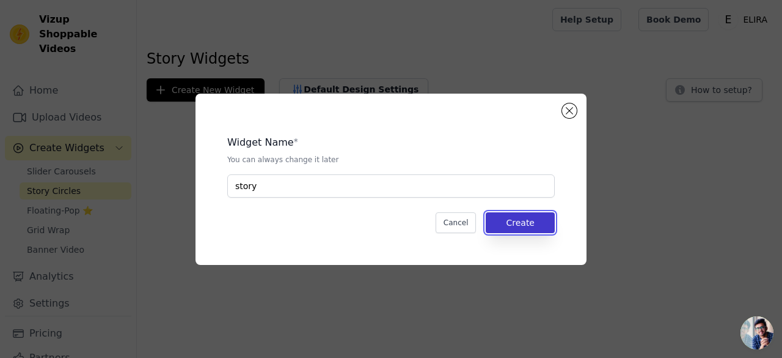
click at [507, 219] on button "Create" at bounding box center [520, 222] width 69 height 21
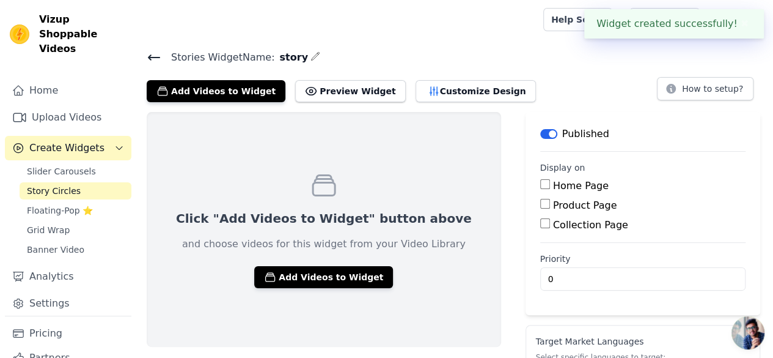
click at [540, 186] on input "Home Page" at bounding box center [545, 184] width 10 height 10
checkbox input "true"
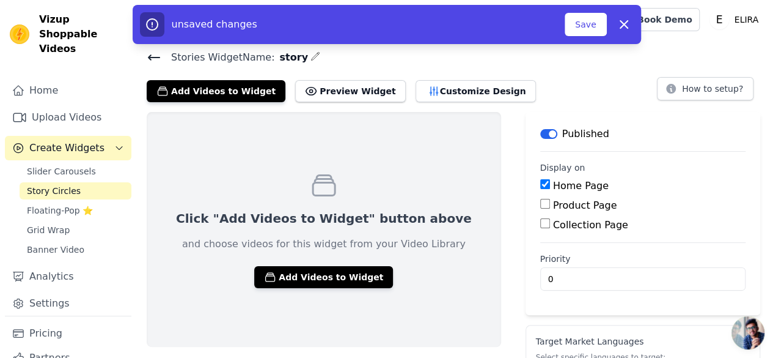
click at [540, 201] on input "Product Page" at bounding box center [545, 204] width 10 height 10
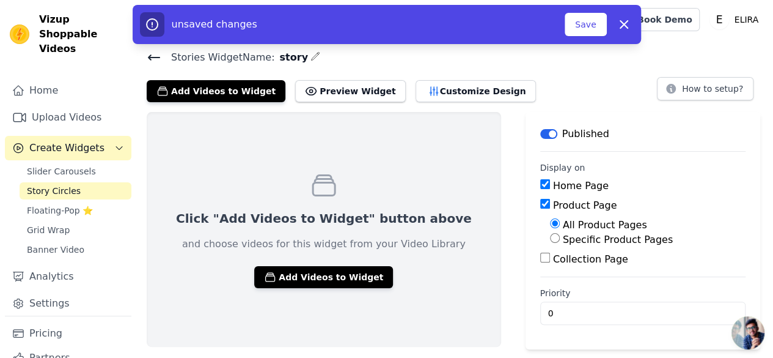
click at [540, 201] on input "Product Page" at bounding box center [545, 204] width 10 height 10
checkbox input "false"
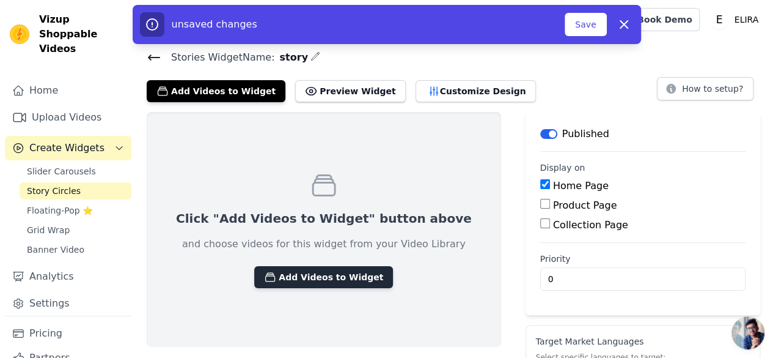
click at [318, 279] on button "Add Videos to Widget" at bounding box center [323, 277] width 139 height 22
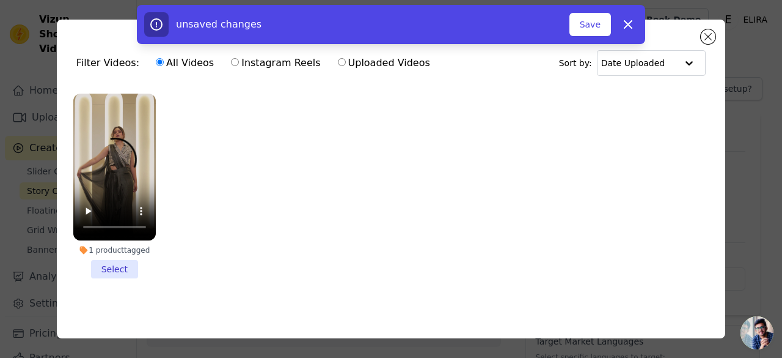
click at [112, 268] on li "1 product tagged Select" at bounding box center [114, 186] width 83 height 185
click at [0, 0] on input "1 product tagged Select" at bounding box center [0, 0] width 0 height 0
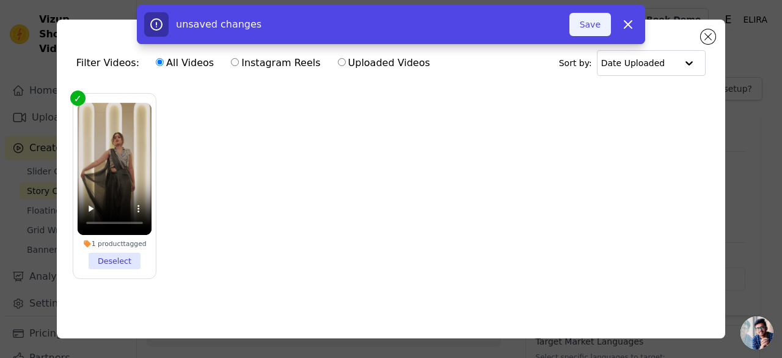
click at [588, 26] on button "Save" at bounding box center [591, 24] width 42 height 23
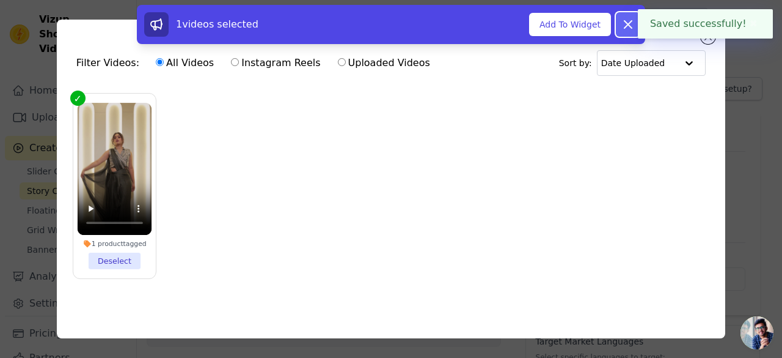
click at [631, 30] on icon at bounding box center [628, 24] width 15 height 15
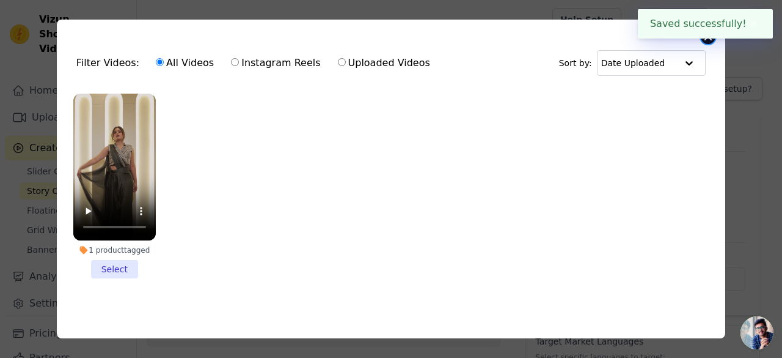
click at [710, 40] on button "Close modal" at bounding box center [708, 36] width 15 height 15
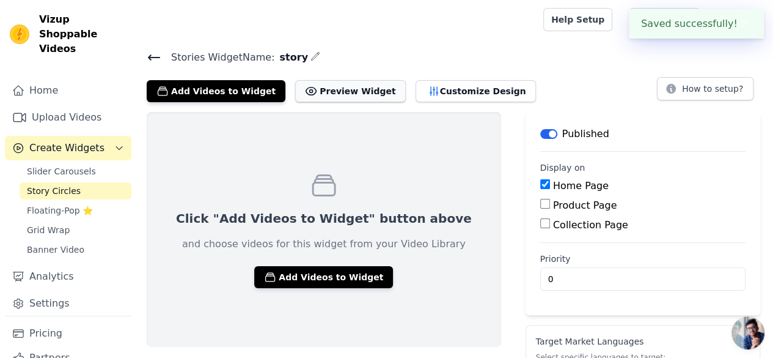
click at [326, 92] on button "Preview Widget" at bounding box center [350, 91] width 110 height 22
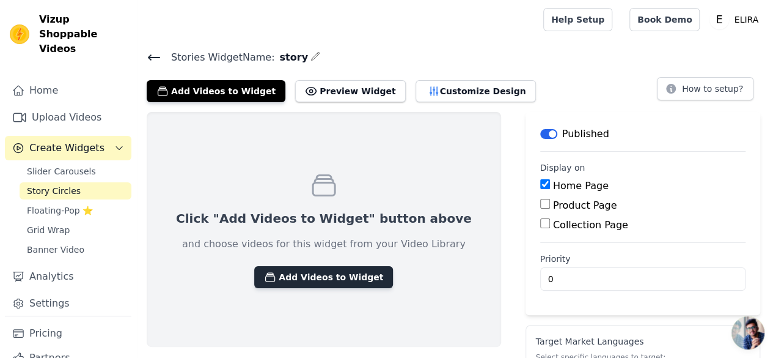
click at [315, 273] on button "Add Videos to Widget" at bounding box center [323, 277] width 139 height 22
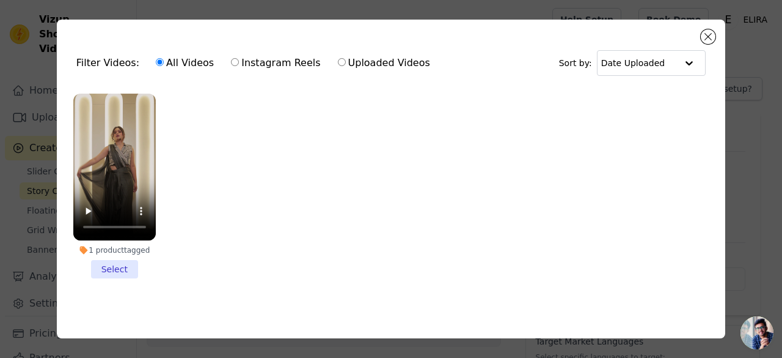
click at [116, 269] on li "1 product tagged Select" at bounding box center [114, 186] width 83 height 185
click at [0, 0] on input "1 product tagged Select" at bounding box center [0, 0] width 0 height 0
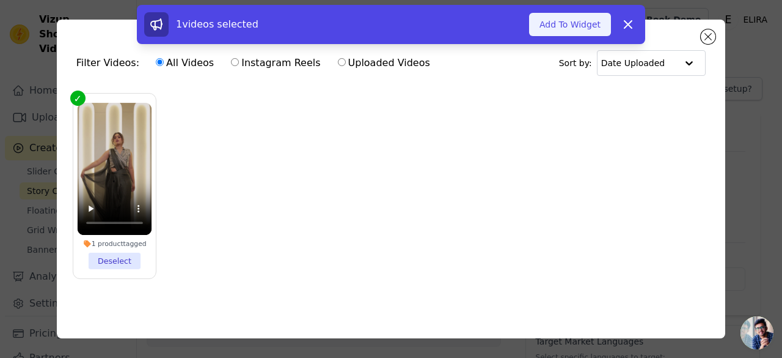
click at [574, 33] on button "Add To Widget" at bounding box center [570, 24] width 82 height 23
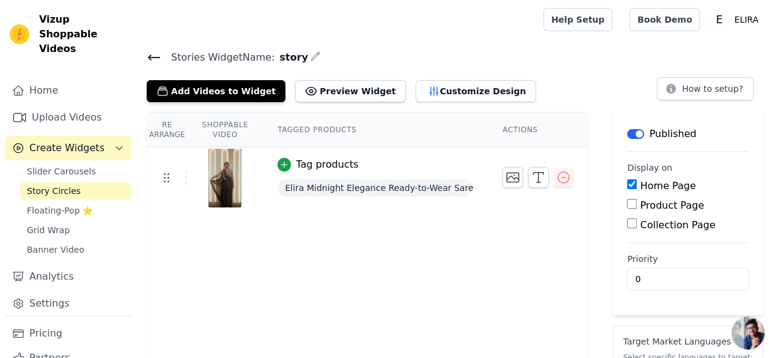
click at [301, 162] on div "Tag products" at bounding box center [327, 164] width 62 height 15
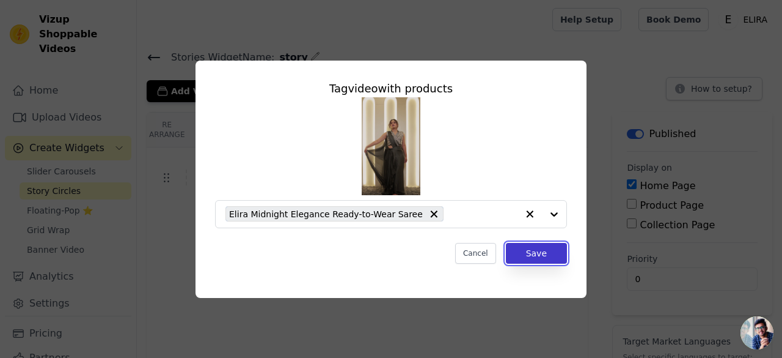
click at [540, 254] on button "Save" at bounding box center [536, 253] width 61 height 21
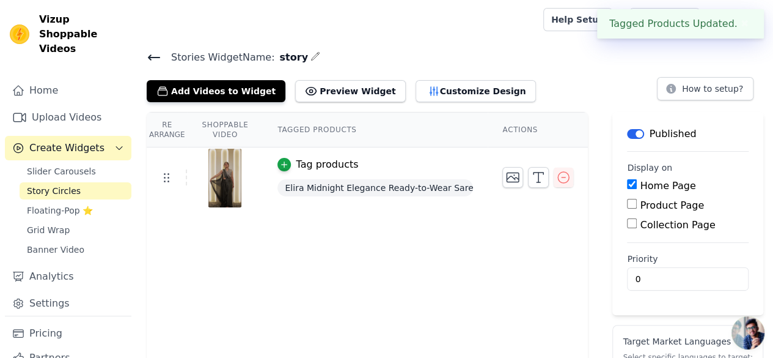
click at [627, 222] on input "Collection Page" at bounding box center [632, 223] width 10 height 10
checkbox input "true"
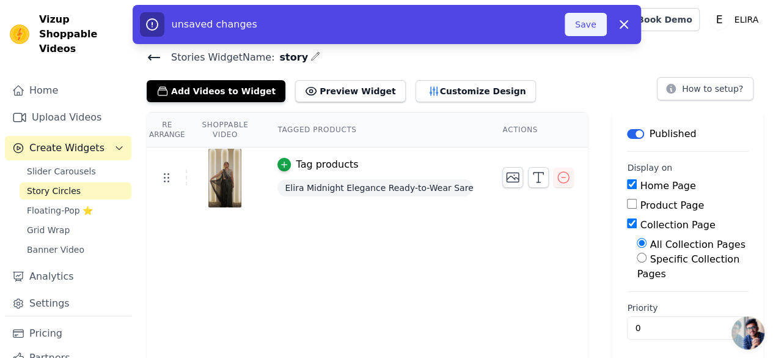
click at [582, 24] on button "Save" at bounding box center [586, 24] width 42 height 23
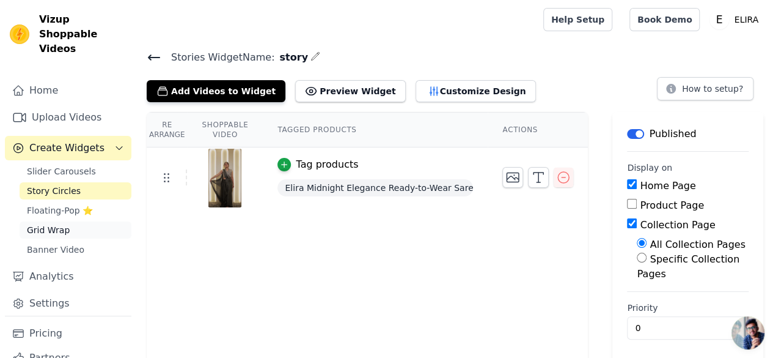
click at [52, 224] on span "Grid Wrap" at bounding box center [48, 230] width 43 height 12
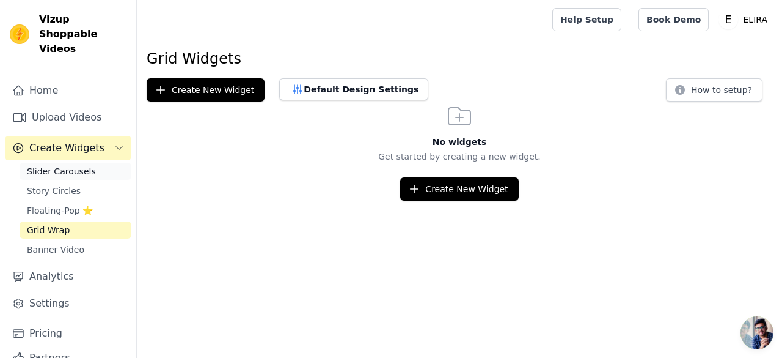
click at [53, 165] on span "Slider Carousels" at bounding box center [61, 171] width 69 height 12
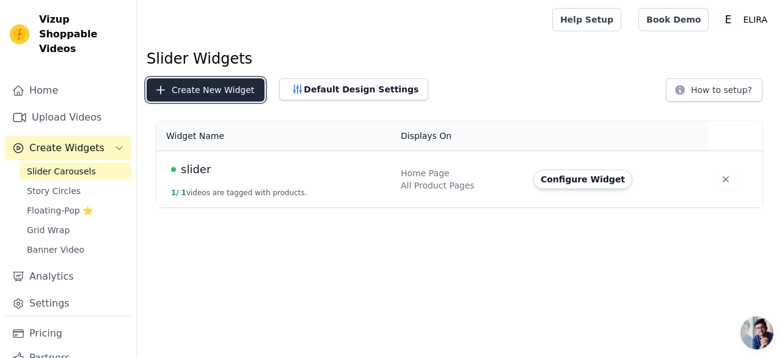
click at [191, 84] on button "Create New Widget" at bounding box center [206, 89] width 118 height 23
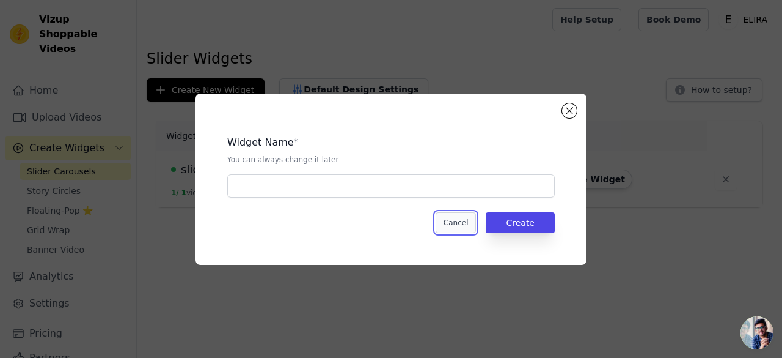
click at [466, 219] on button "Cancel" at bounding box center [456, 222] width 41 height 21
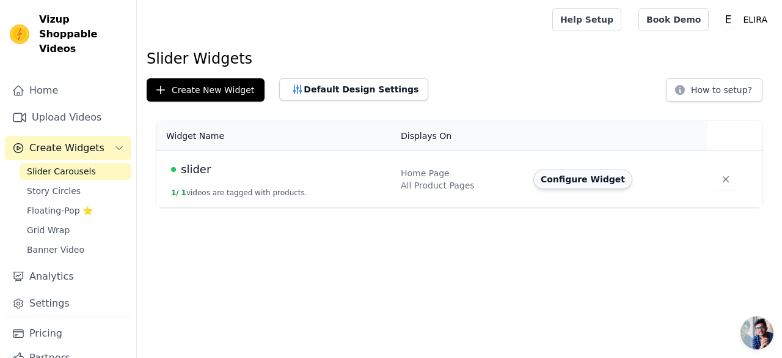
click at [583, 171] on button "Configure Widget" at bounding box center [583, 179] width 99 height 20
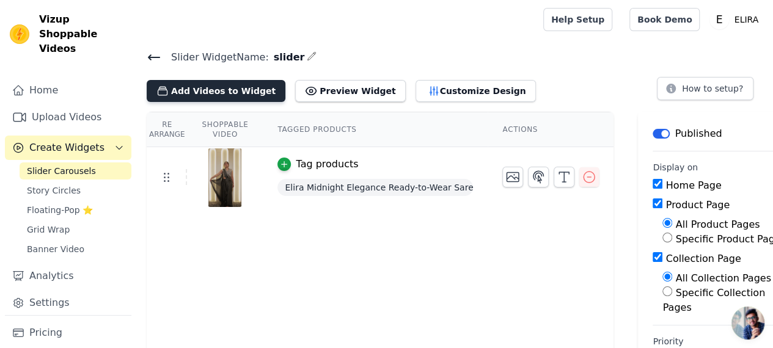
click at [232, 92] on button "Add Videos to Widget" at bounding box center [216, 91] width 139 height 22
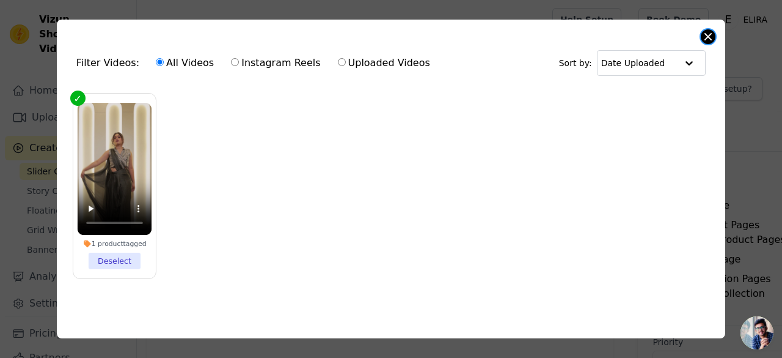
click at [702, 39] on div "Filter Videos: All Videos Instagram Reels Uploaded Videos Sort by: Date Uploade…" at bounding box center [391, 179] width 669 height 318
click at [712, 32] on button "Close modal" at bounding box center [708, 36] width 15 height 15
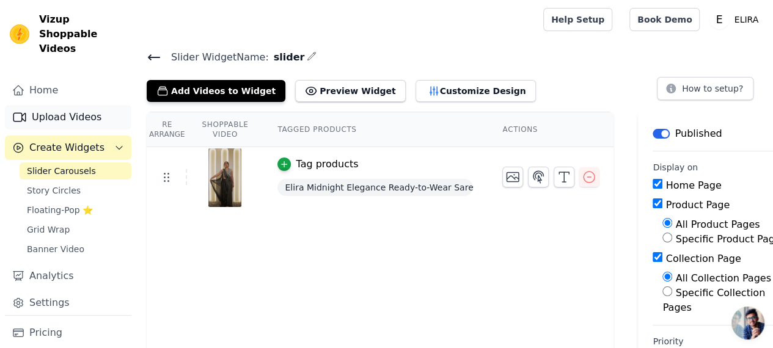
click at [61, 105] on link "Upload Videos" at bounding box center [68, 117] width 127 height 24
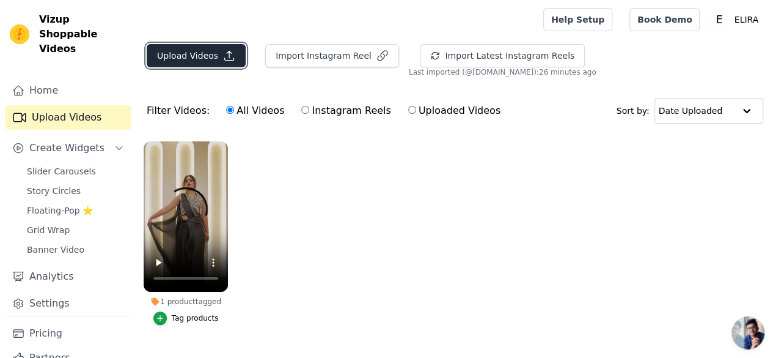
click at [201, 56] on button "Upload Videos" at bounding box center [196, 55] width 99 height 23
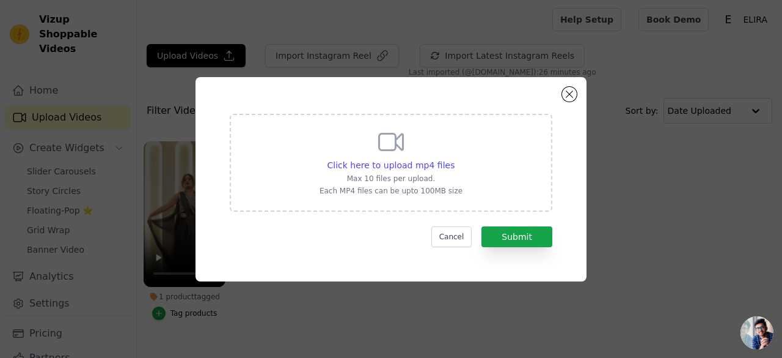
click at [359, 157] on div "Click here to upload mp4 files Max 10 files per upload. Each MP4 files can be u…" at bounding box center [391, 161] width 143 height 68
click at [454, 158] on input "Click here to upload mp4 files Max 10 files per upload. Each MP4 files can be u…" at bounding box center [454, 158] width 1 height 1
type input "C:\fakepath\Untitled video - Made with Clipchamp (3).mp4"
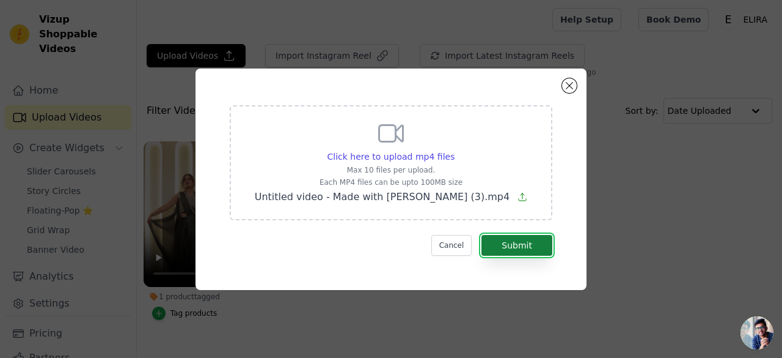
click at [506, 244] on button "Submit" at bounding box center [517, 245] width 71 height 21
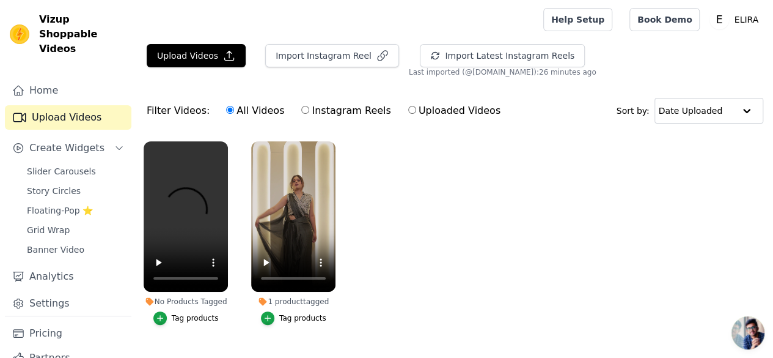
click at [178, 313] on div "Tag products" at bounding box center [195, 318] width 47 height 10
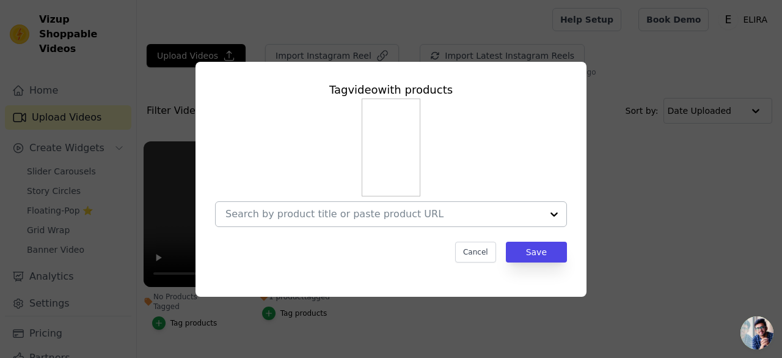
click at [313, 207] on div at bounding box center [384, 214] width 317 height 24
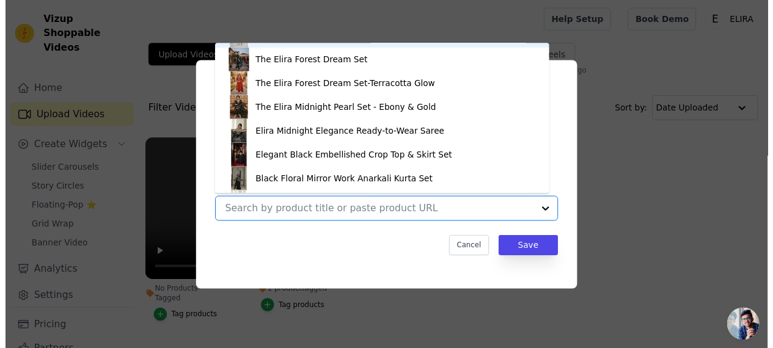
scroll to position [164, 0]
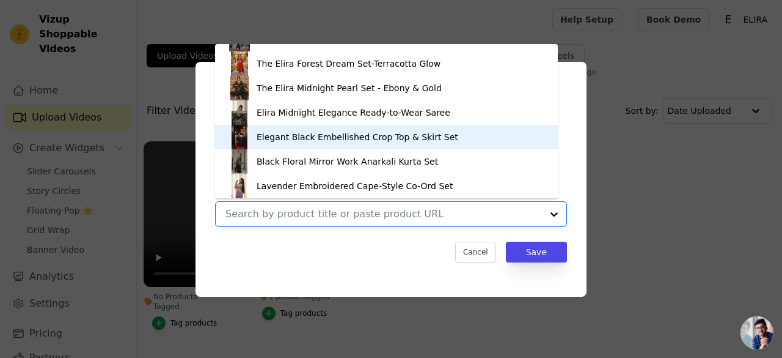
click at [314, 131] on div "Elegant Black Embellished Crop Top & Skirt Set" at bounding box center [358, 137] width 202 height 12
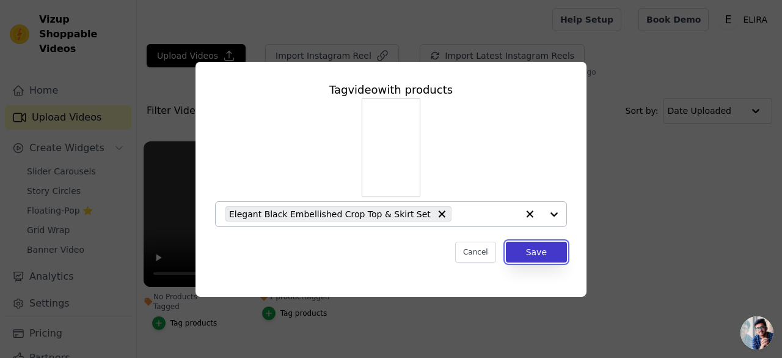
click at [543, 251] on button "Save" at bounding box center [536, 251] width 61 height 21
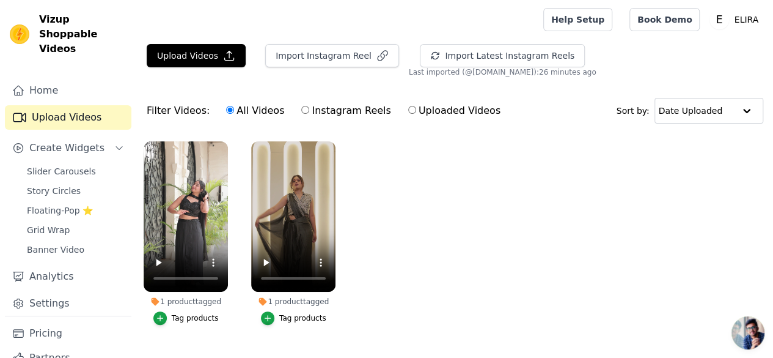
click at [447, 218] on ul "1 product tagged Tag products 1 product tagged Tag products" at bounding box center [455, 244] width 636 height 221
click at [51, 165] on span "Slider Carousels" at bounding box center [61, 171] width 69 height 12
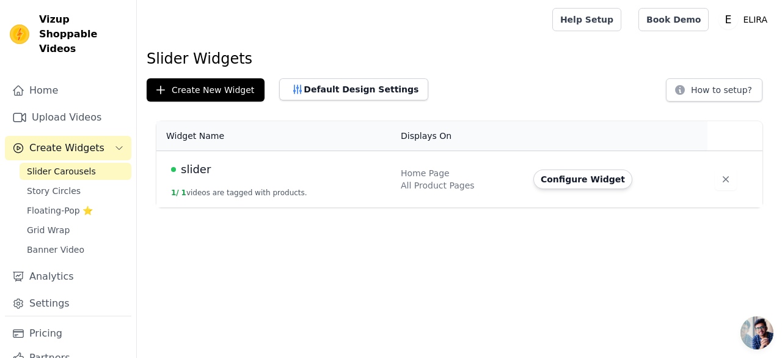
click at [549, 190] on td "Configure Widget" at bounding box center [617, 179] width 182 height 57
click at [550, 182] on button "Configure Widget" at bounding box center [583, 179] width 99 height 20
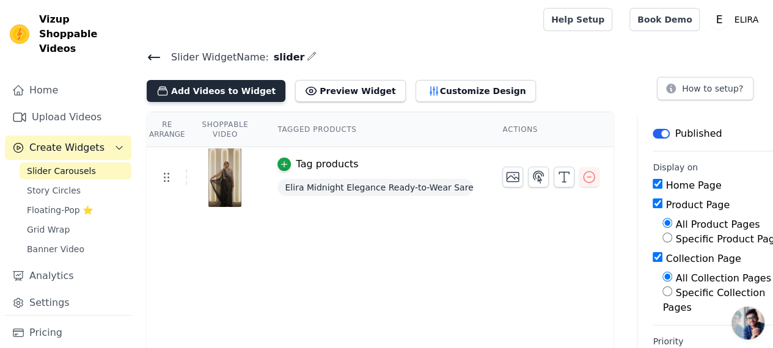
click at [237, 89] on button "Add Videos to Widget" at bounding box center [216, 91] width 139 height 22
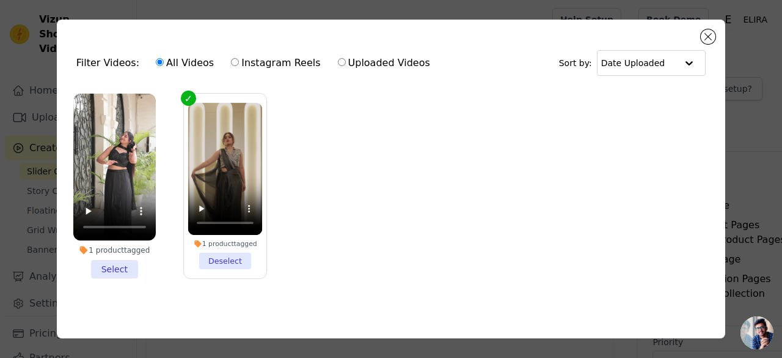
click at [110, 266] on li "1 product tagged Select" at bounding box center [114, 186] width 83 height 185
click at [0, 0] on input "1 product tagged Select" at bounding box center [0, 0] width 0 height 0
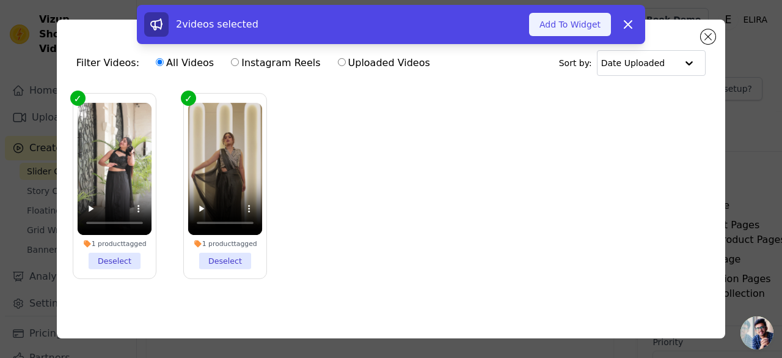
click at [568, 31] on button "Add To Widget" at bounding box center [570, 24] width 82 height 23
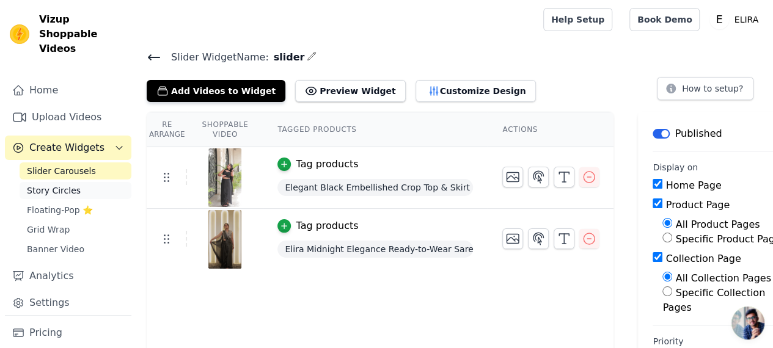
click at [67, 185] on span "Story Circles" at bounding box center [54, 191] width 54 height 12
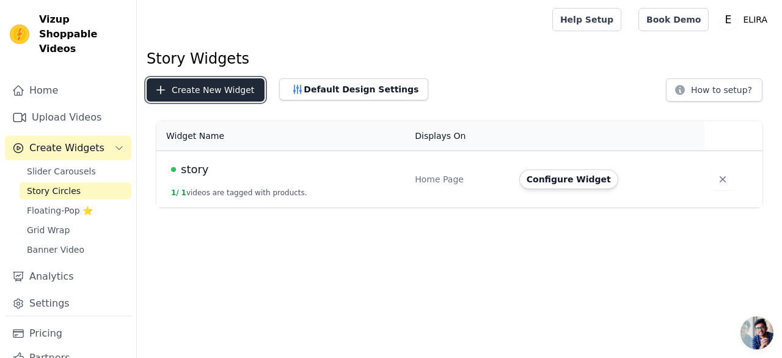
click at [208, 92] on button "Create New Widget" at bounding box center [206, 89] width 118 height 23
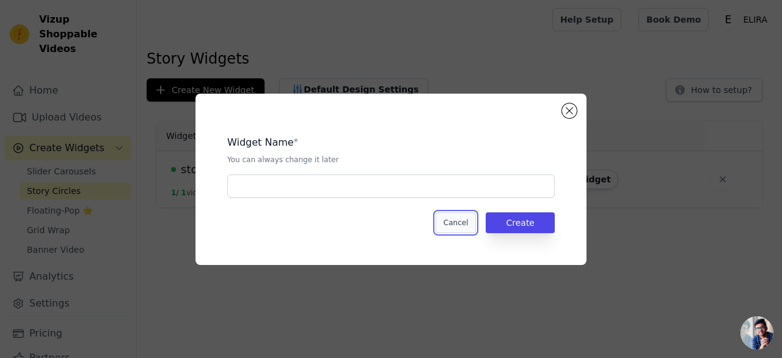
click at [473, 219] on button "Cancel" at bounding box center [456, 222] width 41 height 21
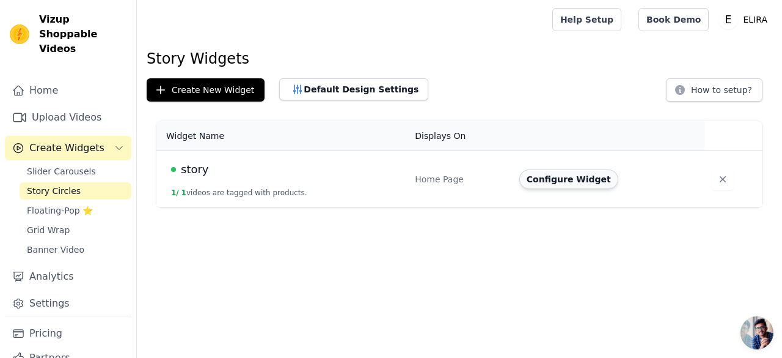
click at [568, 179] on button "Configure Widget" at bounding box center [569, 179] width 99 height 20
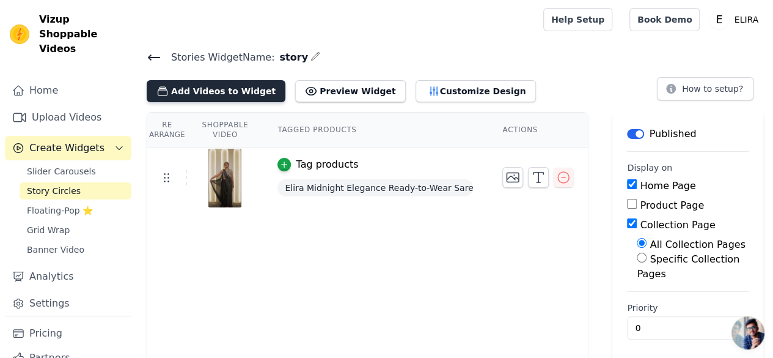
click at [230, 92] on button "Add Videos to Widget" at bounding box center [216, 91] width 139 height 22
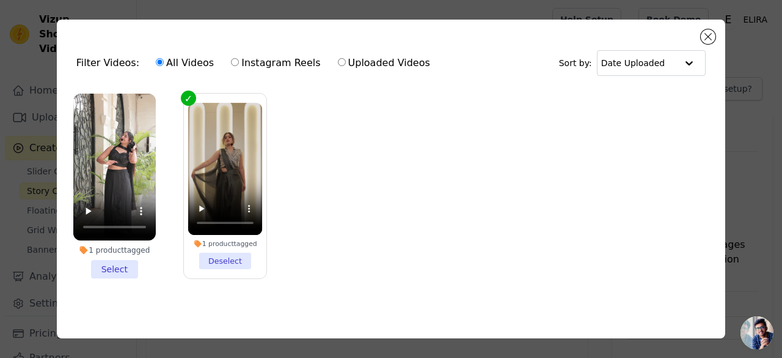
click at [115, 266] on li "1 product tagged Select" at bounding box center [114, 186] width 83 height 185
click at [0, 0] on input "1 product tagged Select" at bounding box center [0, 0] width 0 height 0
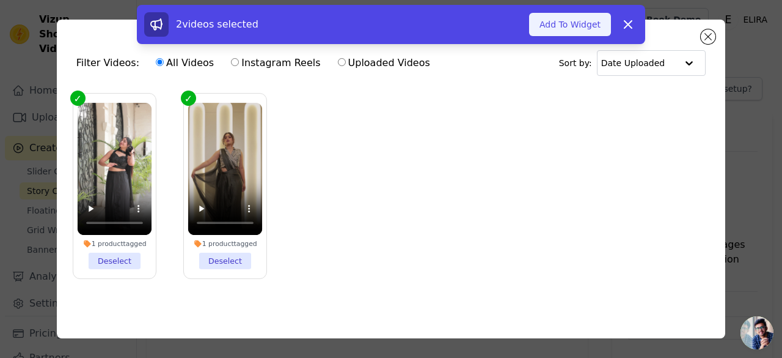
click at [562, 30] on button "Add To Widget" at bounding box center [570, 24] width 82 height 23
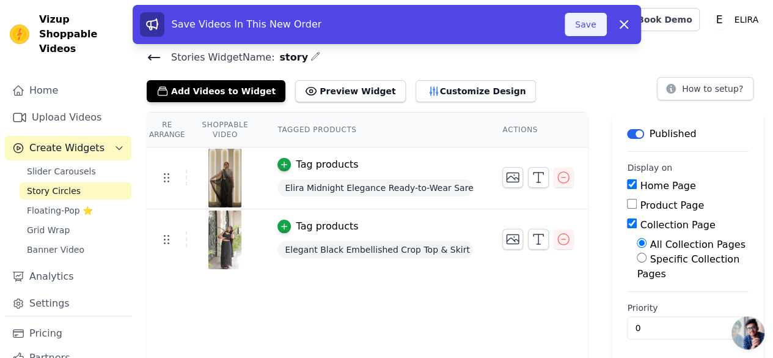
click at [576, 28] on button "Save" at bounding box center [586, 24] width 42 height 23
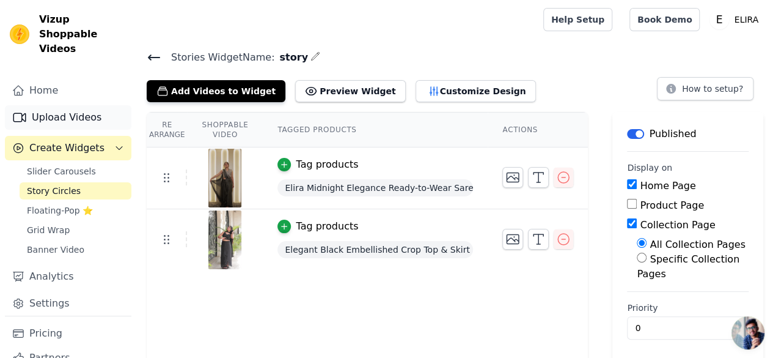
click at [37, 106] on link "Upload Videos" at bounding box center [68, 117] width 127 height 24
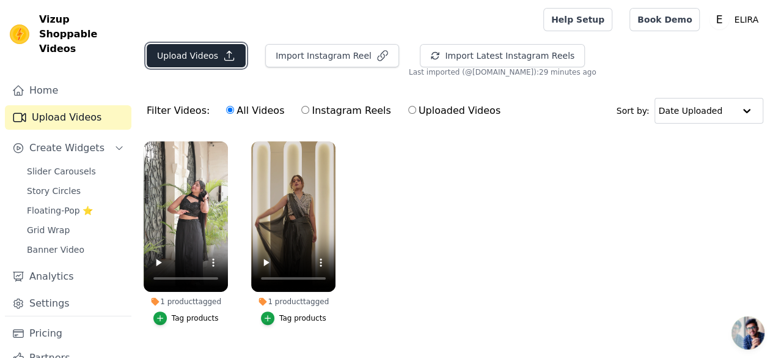
click at [179, 60] on button "Upload Videos" at bounding box center [196, 55] width 99 height 23
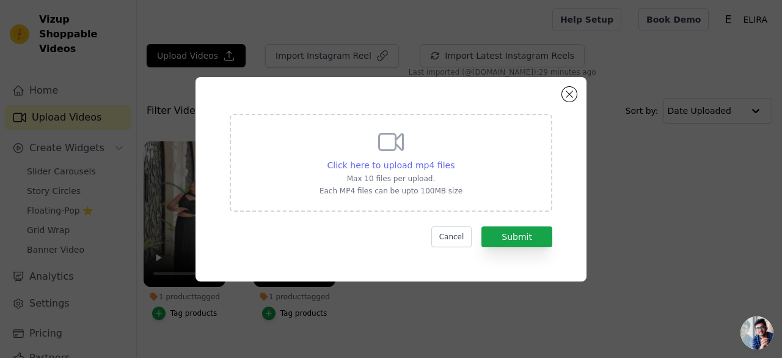
click at [373, 164] on span "Click here to upload mp4 files" at bounding box center [392, 165] width 128 height 10
click at [454, 159] on input "Click here to upload mp4 files Max 10 files per upload. Each MP4 files can be u…" at bounding box center [454, 158] width 1 height 1
click at [567, 93] on button "Close modal" at bounding box center [569, 94] width 15 height 15
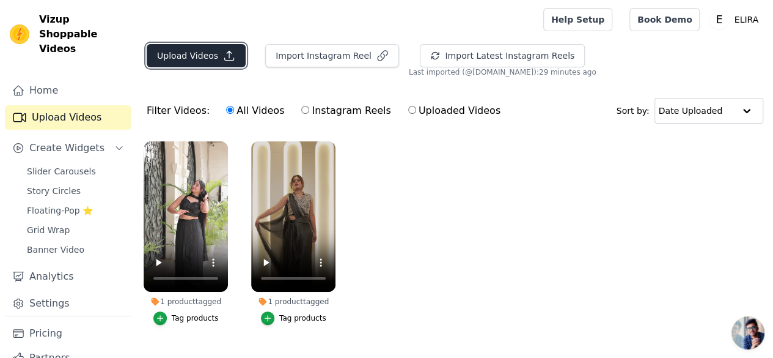
click at [215, 46] on button "Upload Videos" at bounding box center [196, 55] width 99 height 23
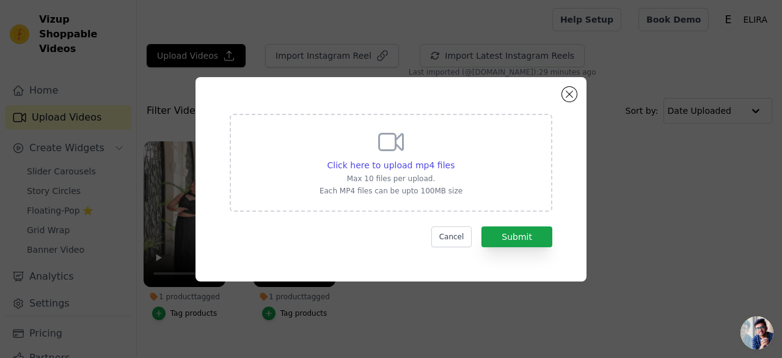
click at [406, 184] on div "Click here to upload mp4 files Max 10 files per upload. Each MP4 files can be u…" at bounding box center [391, 161] width 143 height 68
click at [454, 159] on input "Click here to upload mp4 files Max 10 files per upload. Each MP4 files can be u…" at bounding box center [454, 158] width 1 height 1
type input "C:\fakepath\Untitled video - Made with Clipchamp (4).mp4"
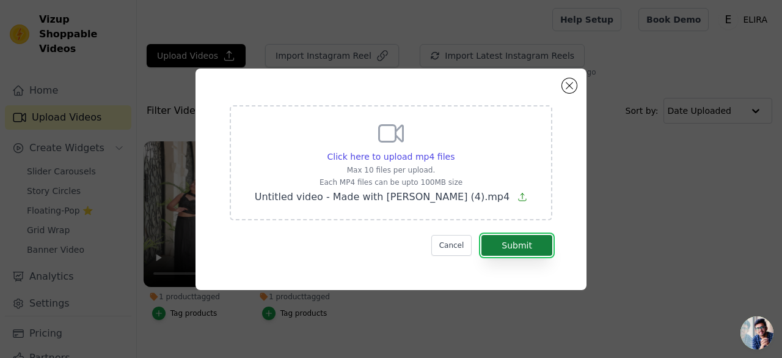
click at [502, 249] on button "Submit" at bounding box center [517, 245] width 71 height 21
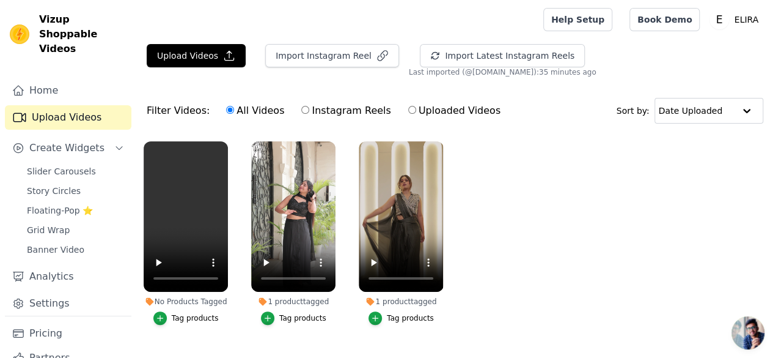
click at [177, 314] on div "Tag products" at bounding box center [195, 318] width 47 height 10
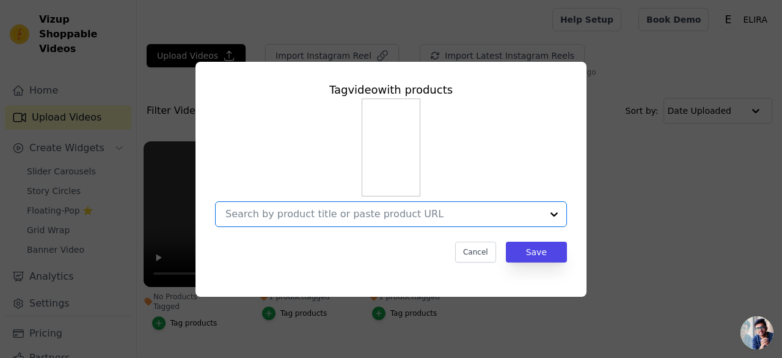
click at [340, 209] on input "No Products Tagged Tag video with products Option undefined, selected. Select i…" at bounding box center [384, 214] width 317 height 12
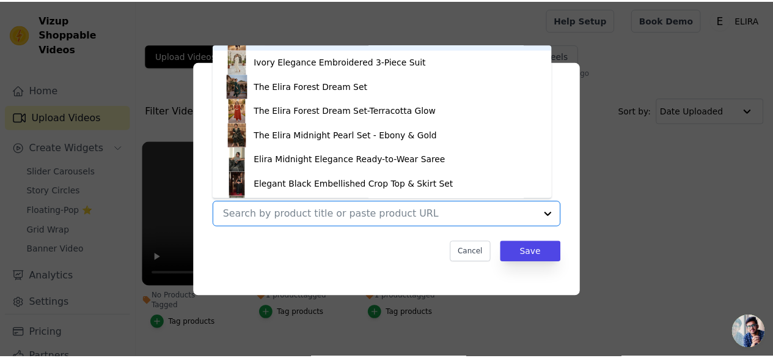
scroll to position [164, 0]
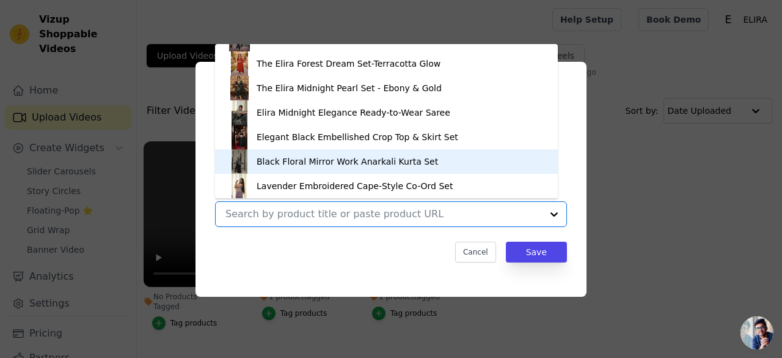
click at [314, 157] on div "Black Floral Mirror Work Anarkali Kurta Set" at bounding box center [348, 161] width 182 height 12
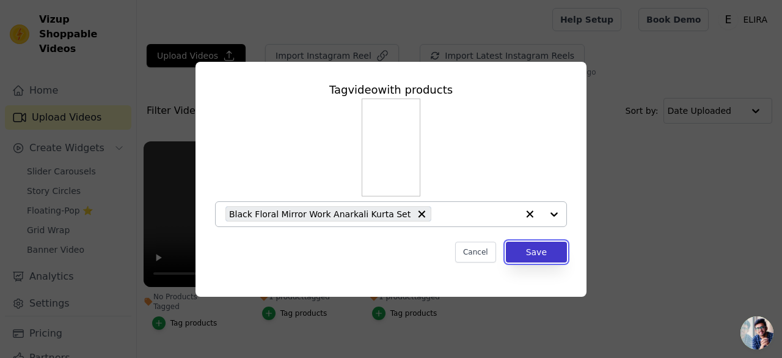
click at [534, 246] on button "Save" at bounding box center [536, 251] width 61 height 21
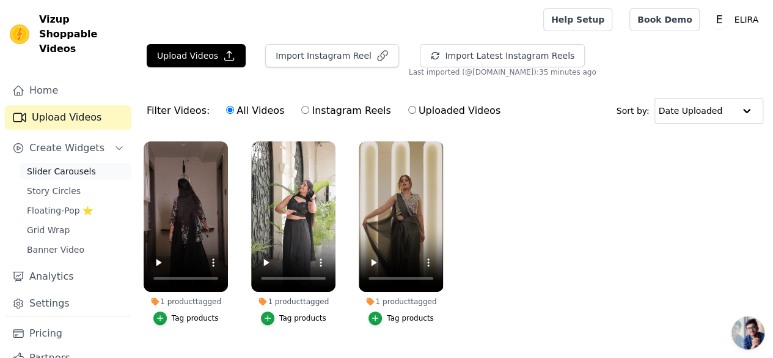
click at [87, 163] on link "Slider Carousels" at bounding box center [76, 171] width 112 height 17
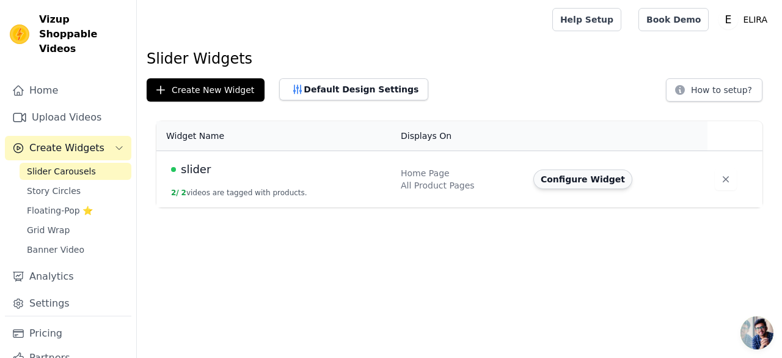
click at [556, 175] on button "Configure Widget" at bounding box center [583, 179] width 99 height 20
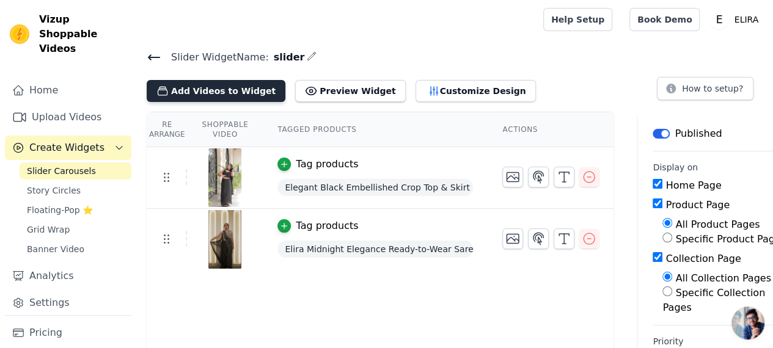
click at [210, 92] on button "Add Videos to Widget" at bounding box center [216, 91] width 139 height 22
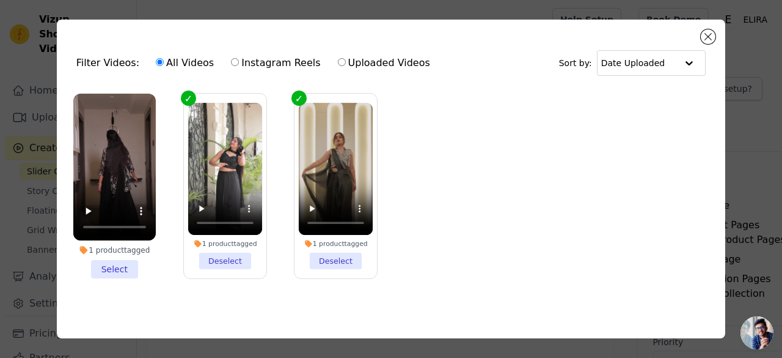
click at [110, 266] on li "1 product tagged Select" at bounding box center [114, 186] width 83 height 185
click at [0, 0] on input "1 product tagged Select" at bounding box center [0, 0] width 0 height 0
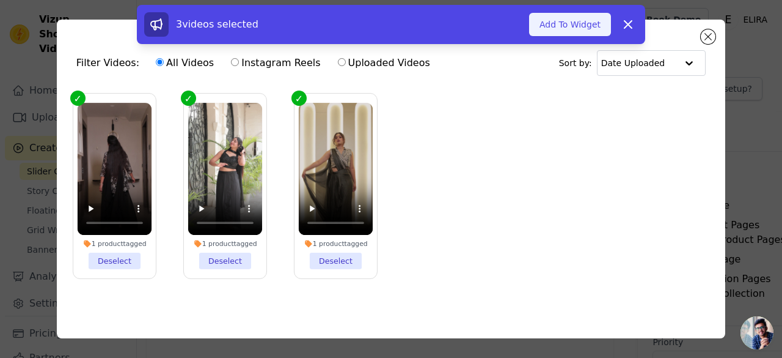
click at [554, 21] on button "Add To Widget" at bounding box center [570, 24] width 82 height 23
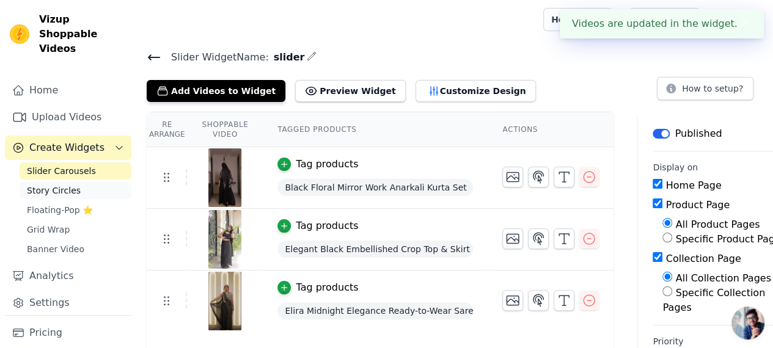
click at [36, 185] on span "Story Circles" at bounding box center [54, 191] width 54 height 12
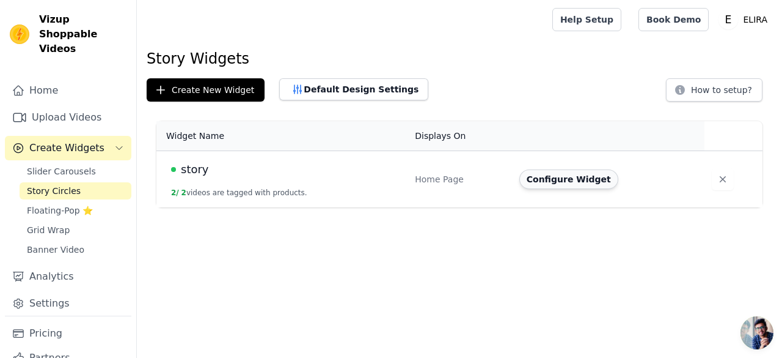
click at [562, 178] on button "Configure Widget" at bounding box center [569, 179] width 99 height 20
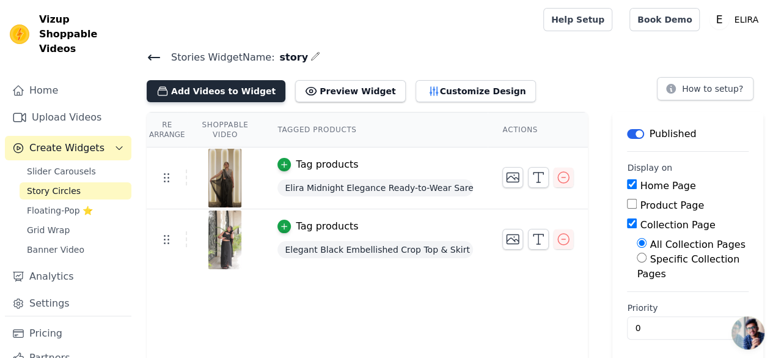
click at [225, 94] on button "Add Videos to Widget" at bounding box center [216, 91] width 139 height 22
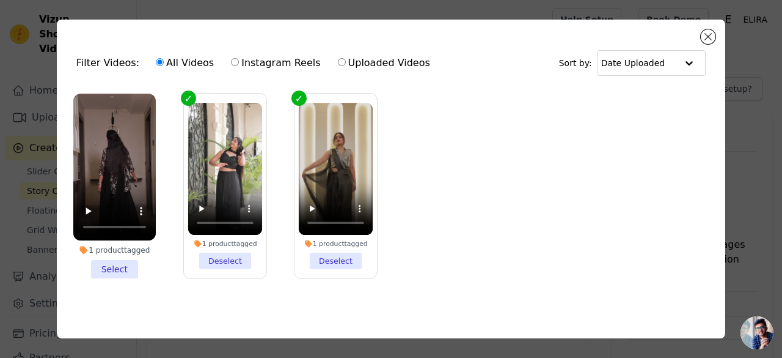
click at [106, 266] on li "1 product tagged Select" at bounding box center [114, 186] width 83 height 185
click at [0, 0] on input "1 product tagged Select" at bounding box center [0, 0] width 0 height 0
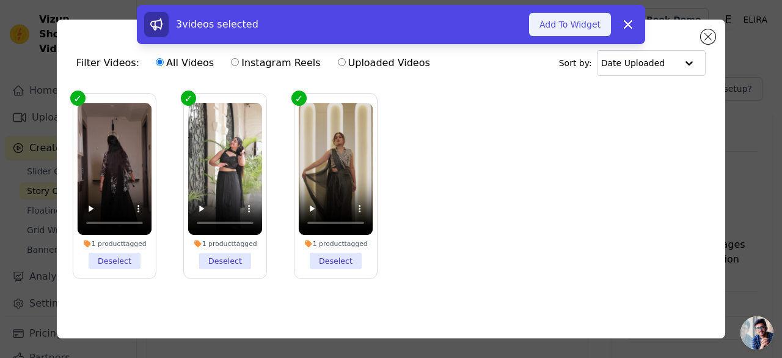
click at [586, 32] on button "Add To Widget" at bounding box center [570, 24] width 82 height 23
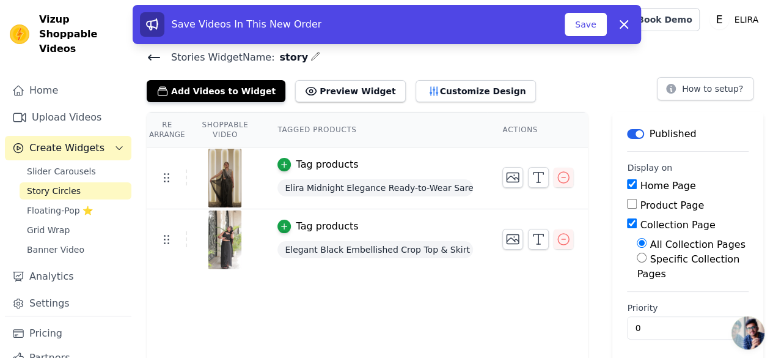
scroll to position [1, 0]
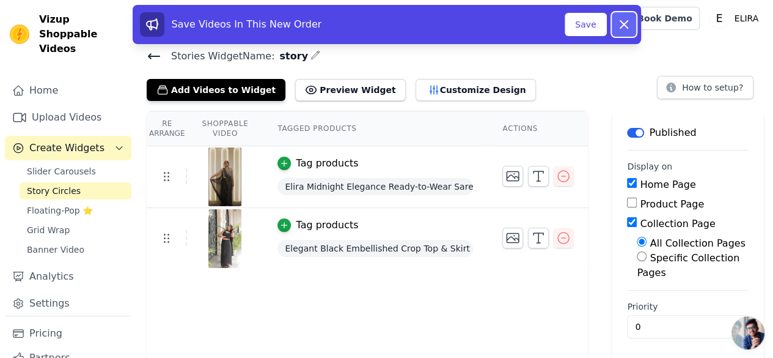
click at [623, 26] on icon at bounding box center [624, 24] width 15 height 15
click at [630, 31] on icon at bounding box center [624, 24] width 15 height 15
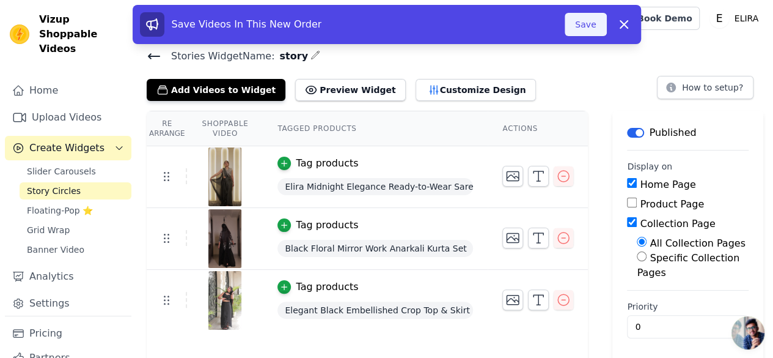
click at [580, 30] on button "Save" at bounding box center [586, 24] width 42 height 23
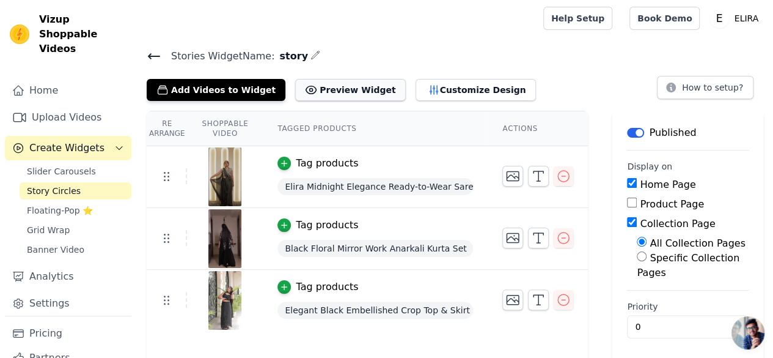
click at [318, 95] on button "Preview Widget" at bounding box center [350, 90] width 110 height 22
